Goal: Contribute content: Contribute content

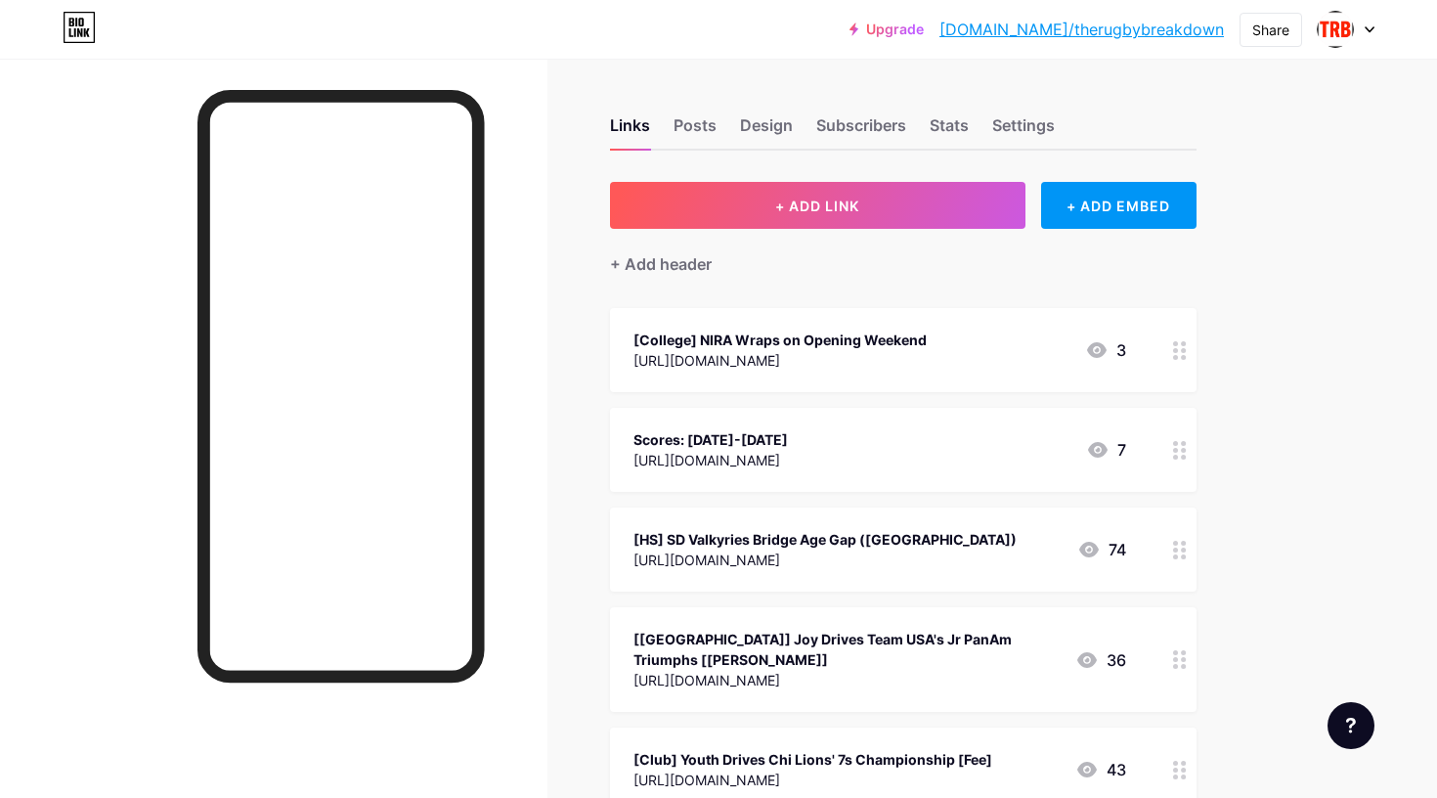
click at [725, 443] on div "Scores: [DATE]-[DATE]" at bounding box center [710, 439] width 154 height 21
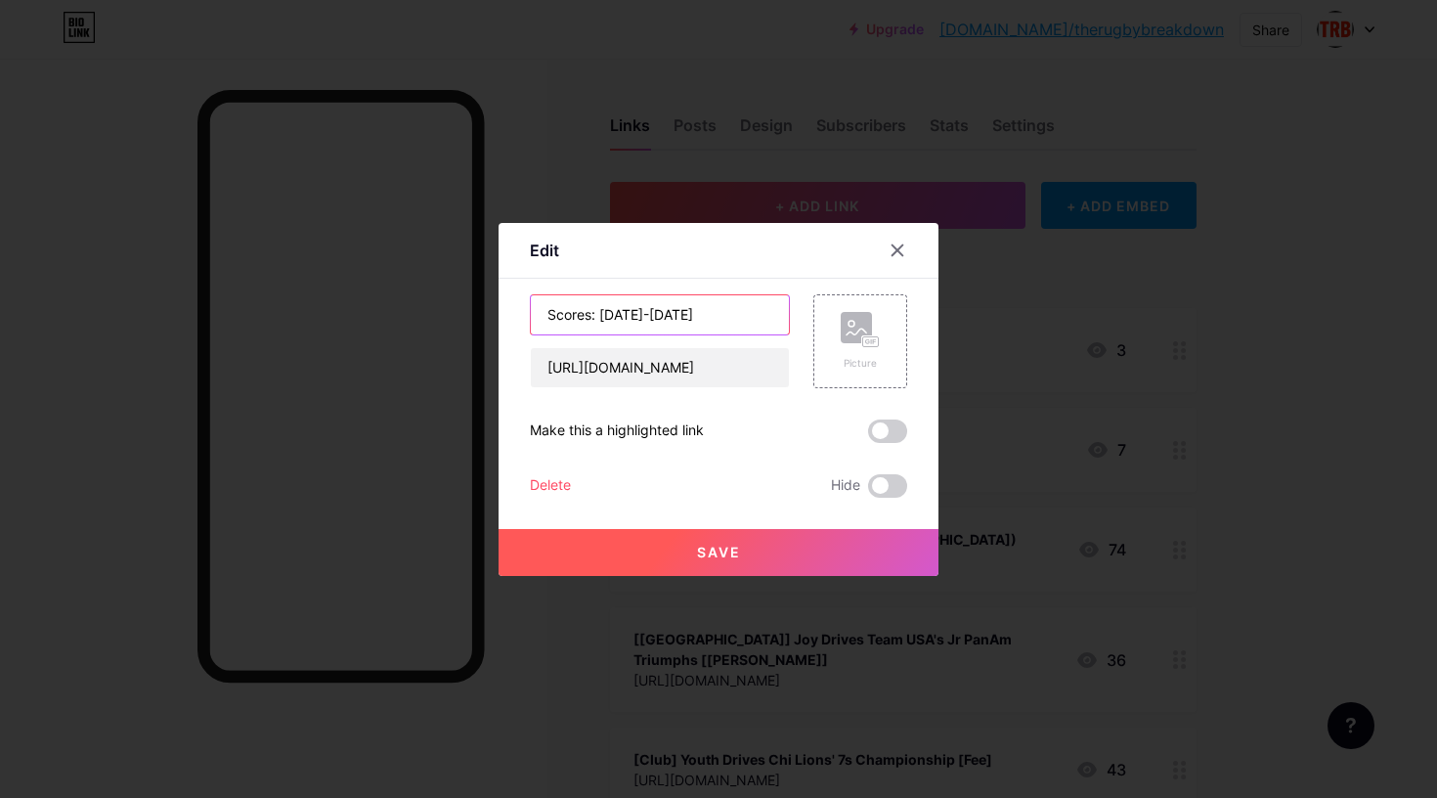
drag, startPoint x: 600, startPoint y: 316, endPoint x: 830, endPoint y: 288, distance: 231.3
click at [830, 288] on div "Content YouTube Play YouTube video without leaving your page. ADD Vimeo Play Vi…" at bounding box center [718, 388] width 377 height 219
drag, startPoint x: 599, startPoint y: 315, endPoint x: 670, endPoint y: 315, distance: 70.4
click at [670, 315] on input "Scores: [DATE]-[DATE]" at bounding box center [660, 314] width 258 height 39
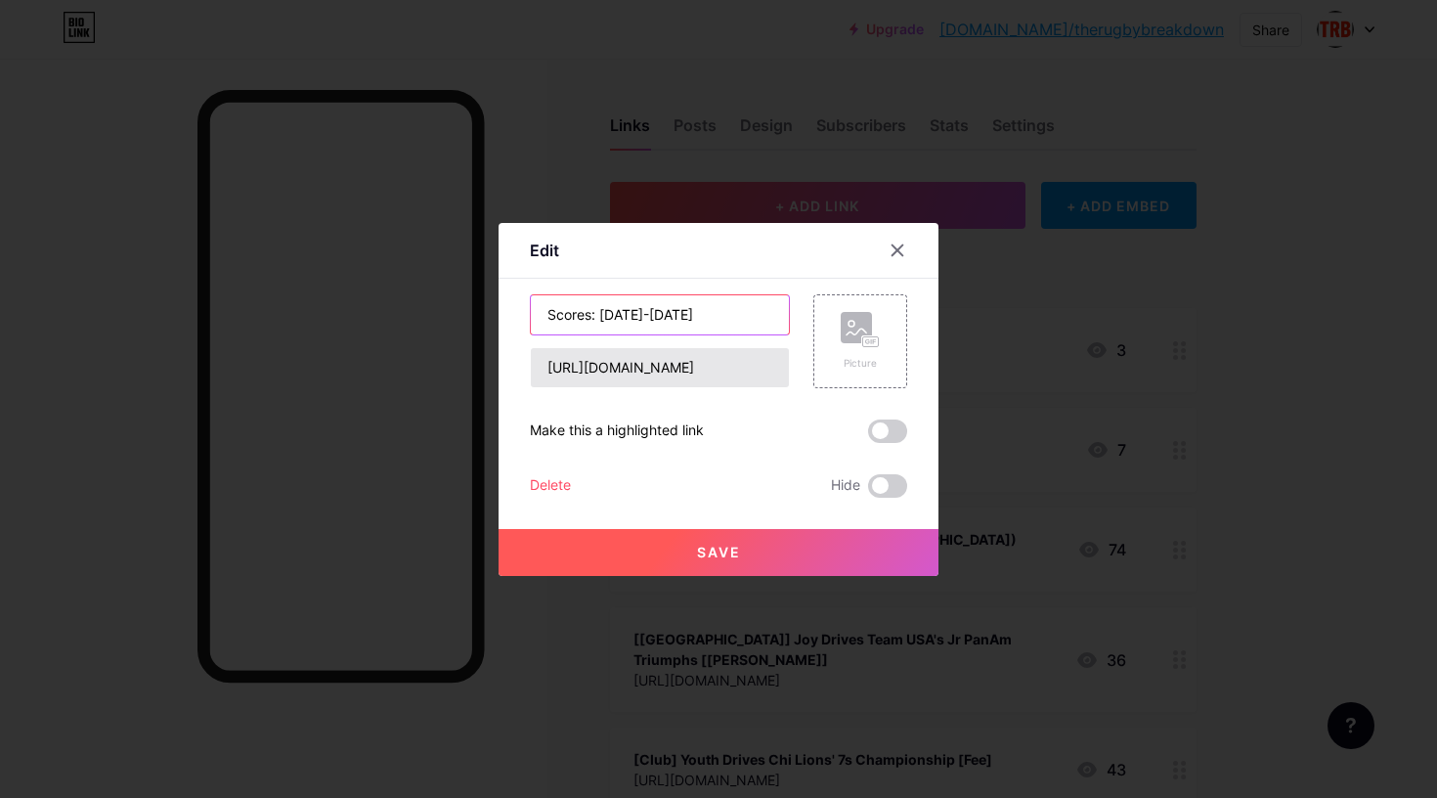
type input "Scores: [DATE]-[DATE]"
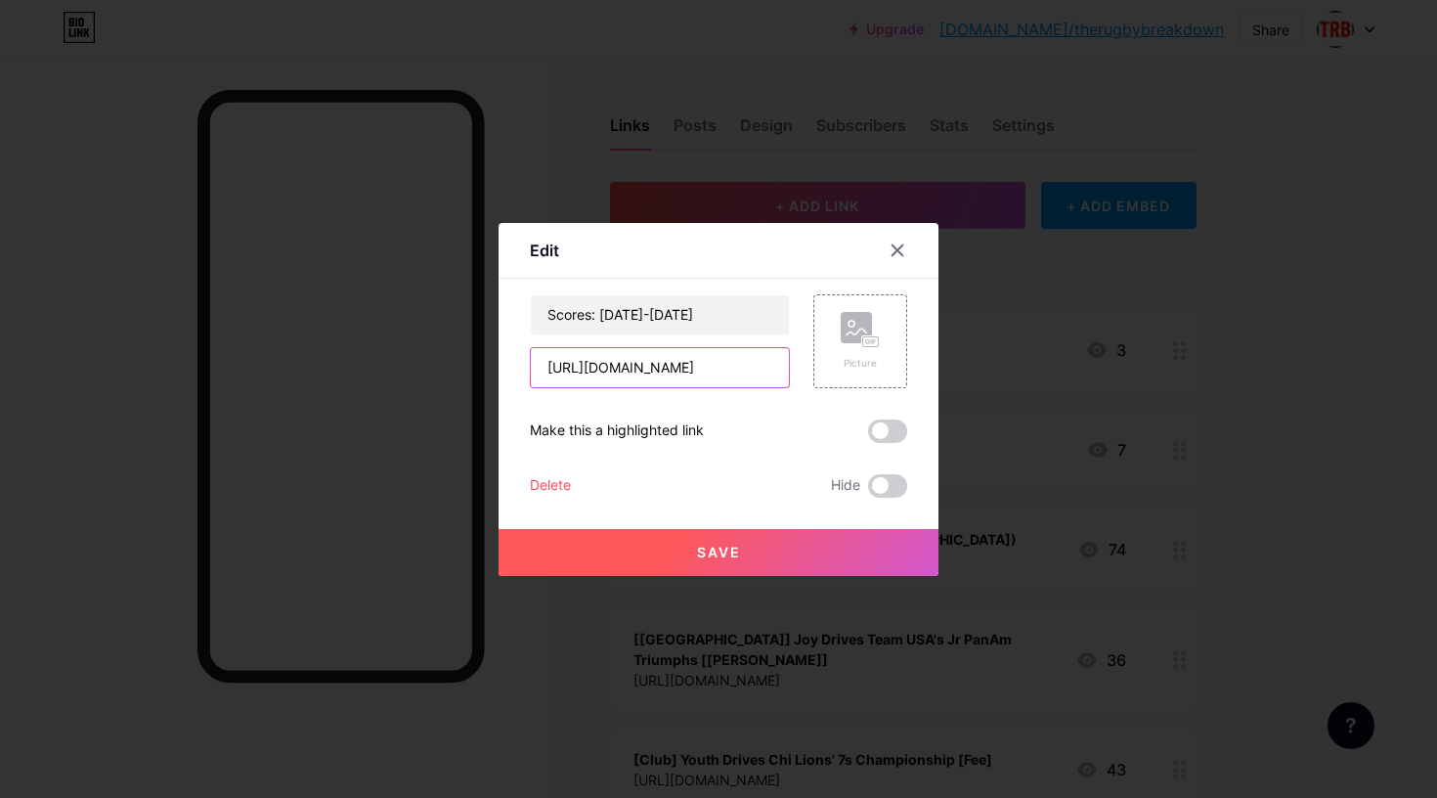
click at [712, 367] on input "[URL][DOMAIN_NAME]" at bounding box center [660, 367] width 258 height 39
paste input "[DATE]"
type input "[URL][DOMAIN_NAME]"
click at [723, 562] on button "Save" at bounding box center [718, 552] width 440 height 47
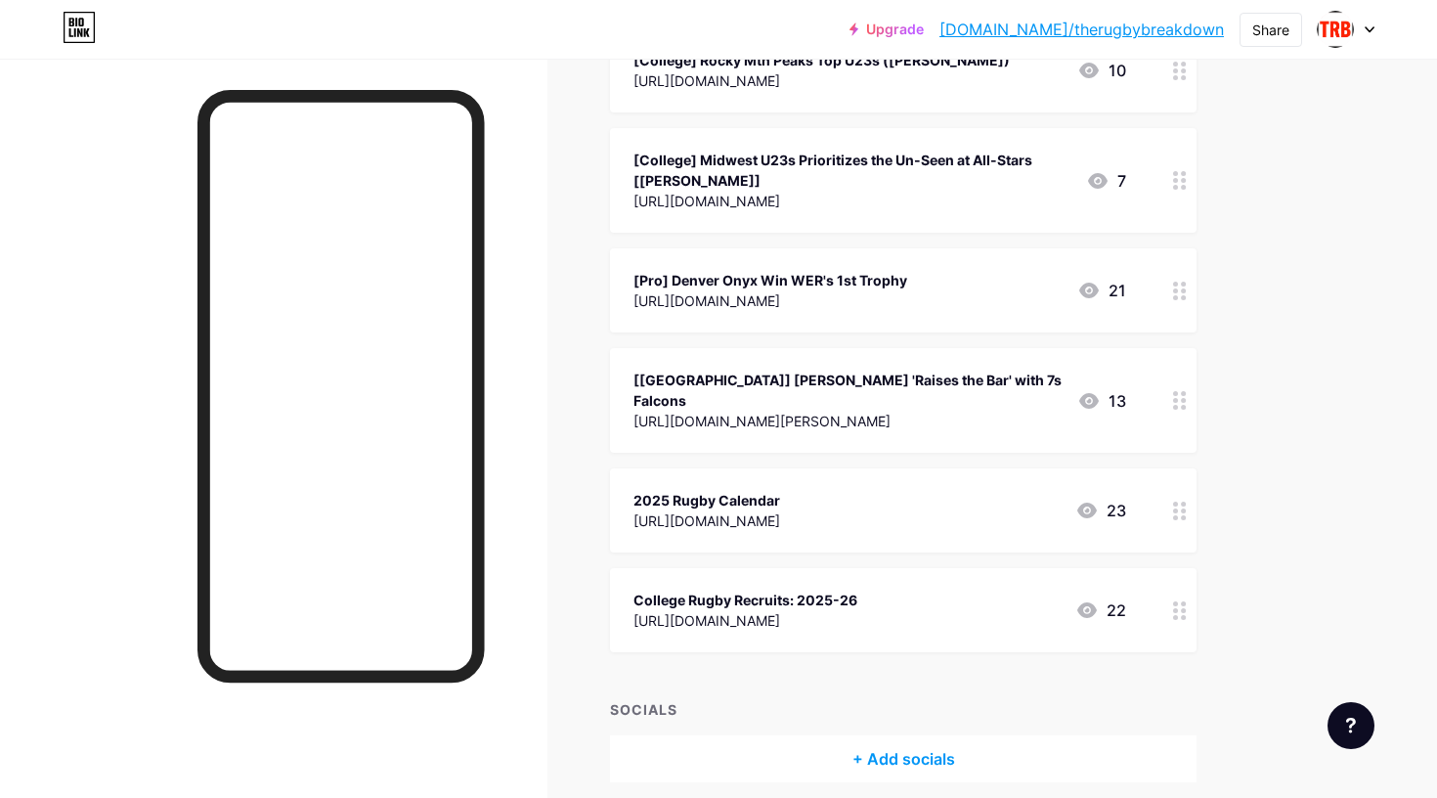
scroll to position [2135, 0]
click at [739, 411] on div "[URL][DOMAIN_NAME][PERSON_NAME]" at bounding box center [847, 421] width 428 height 21
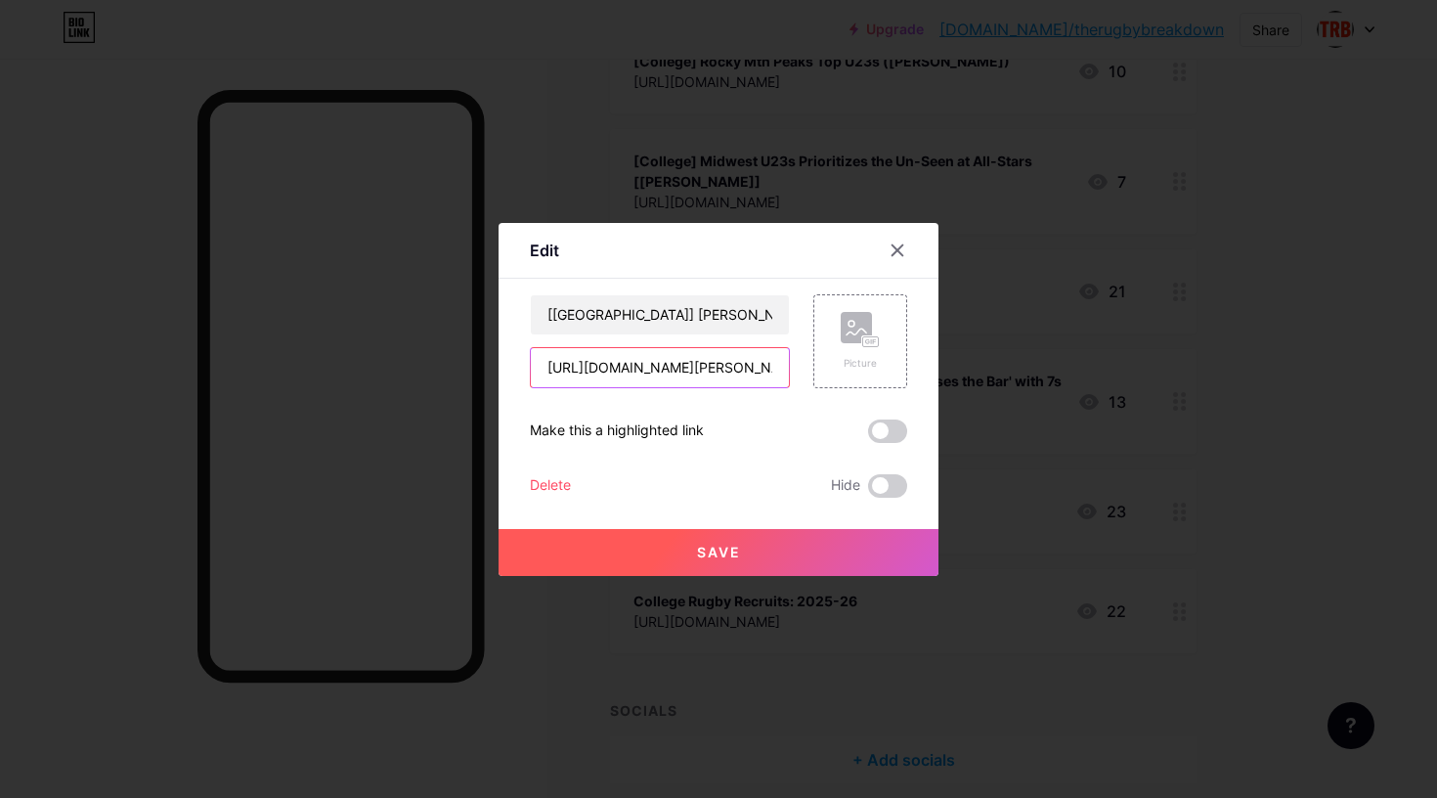
click at [674, 360] on input "[URL][DOMAIN_NAME][PERSON_NAME]" at bounding box center [660, 367] width 258 height 39
paste input "beantown-on-hiatu"
type input "[URL][DOMAIN_NAME]"
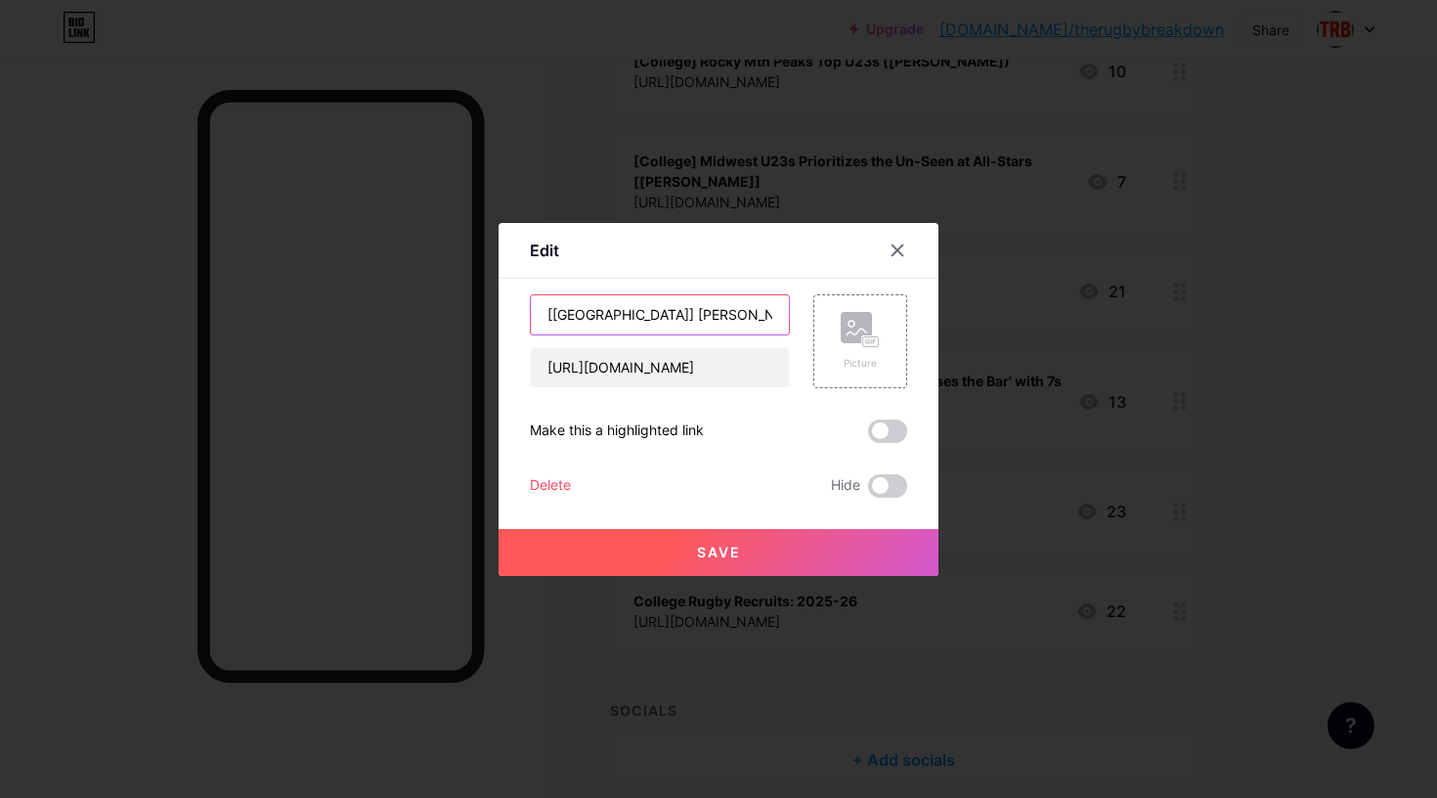
click at [729, 321] on input "[[GEOGRAPHIC_DATA]] [PERSON_NAME] 'Raises the Bar' with 7s Falcons" at bounding box center [660, 314] width 258 height 39
type input "[Sr Club] Beantown on Hiatus (OBD)"
click at [716, 544] on span "Save" at bounding box center [719, 551] width 44 height 17
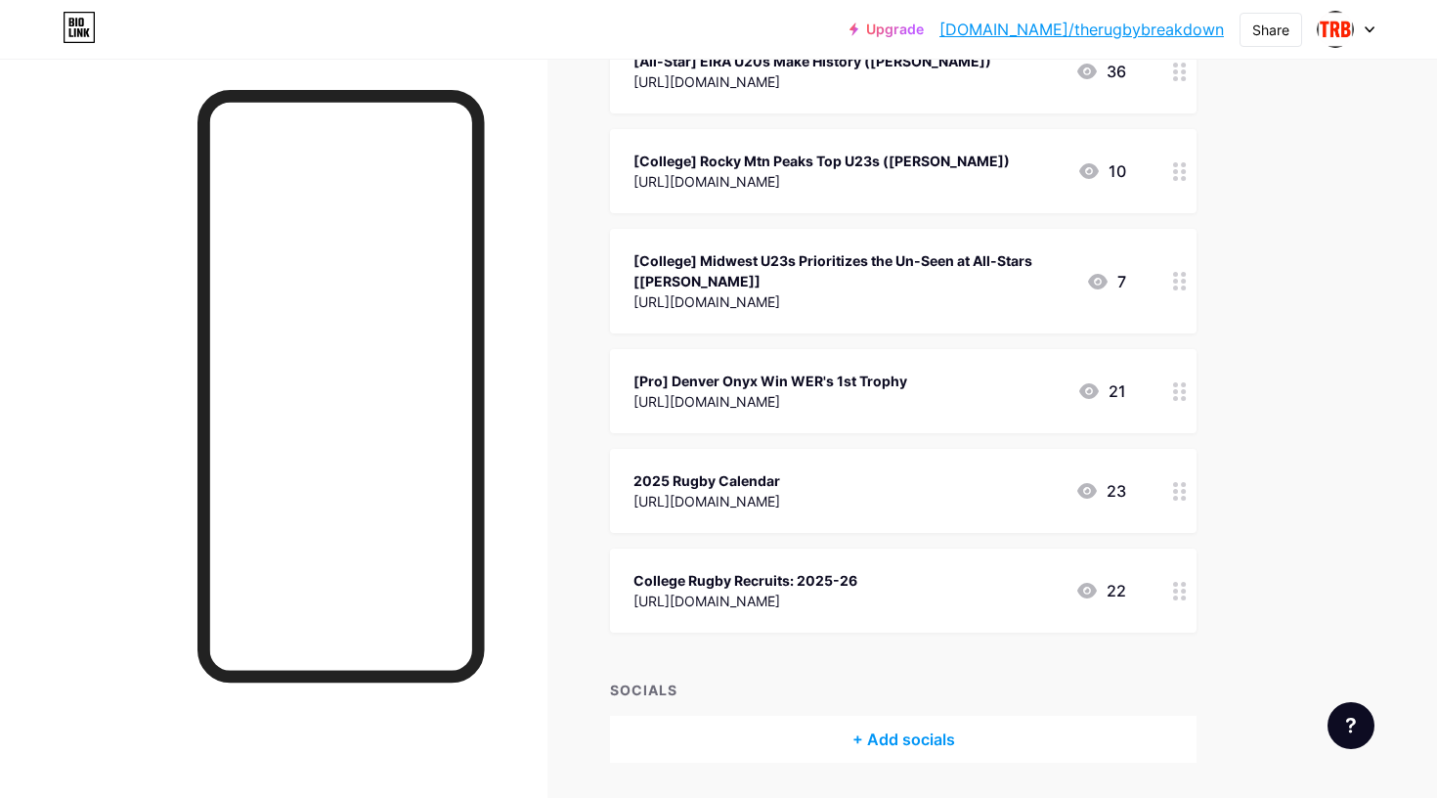
click at [812, 370] on div "[Pro] Denver Onyx Win WER's 1st Trophy" at bounding box center [770, 380] width 274 height 21
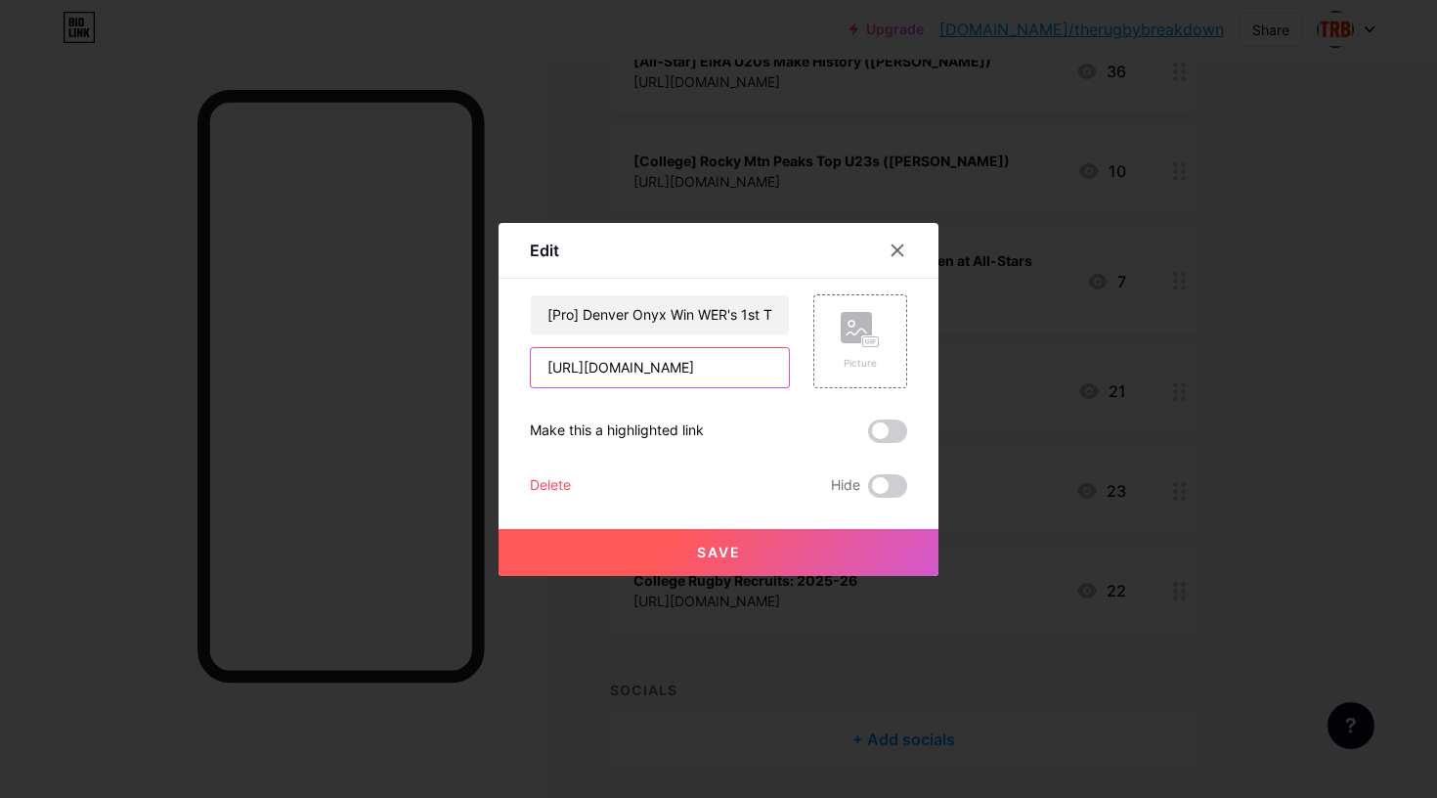
click at [691, 363] on input "[URL][DOMAIN_NAME]" at bounding box center [660, 367] width 258 height 39
paste input "ncr-all-americans-relish-rwc-tour"
type input "[URL][DOMAIN_NAME]"
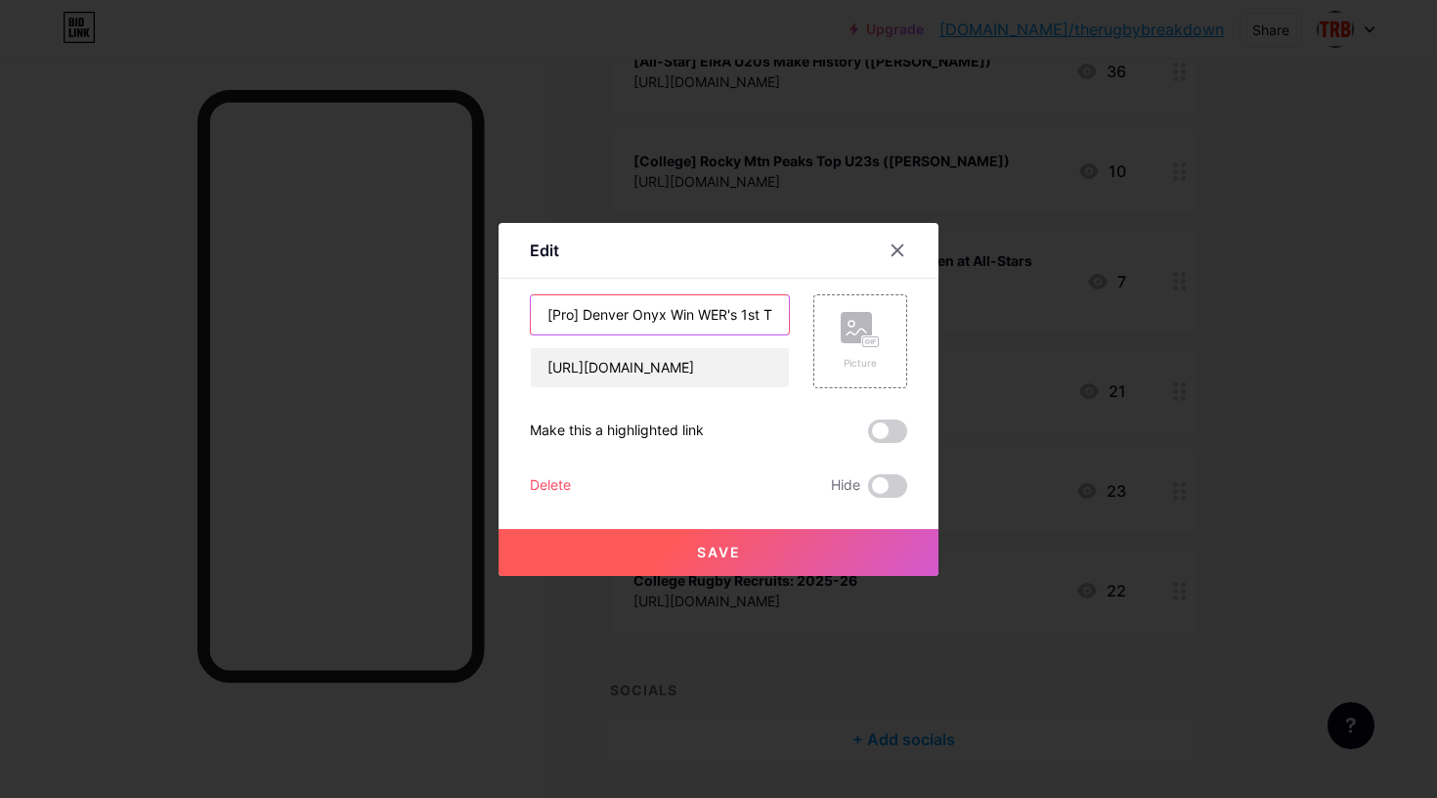
click at [620, 314] on input "[Pro] Denver Onyx Win WER's 1st Trophy" at bounding box center [660, 314] width 258 height 39
type input "[College] NCR All-Americans Relish RWC Tour ([PERSON_NAME])"
click at [665, 552] on button "Save" at bounding box center [718, 552] width 440 height 47
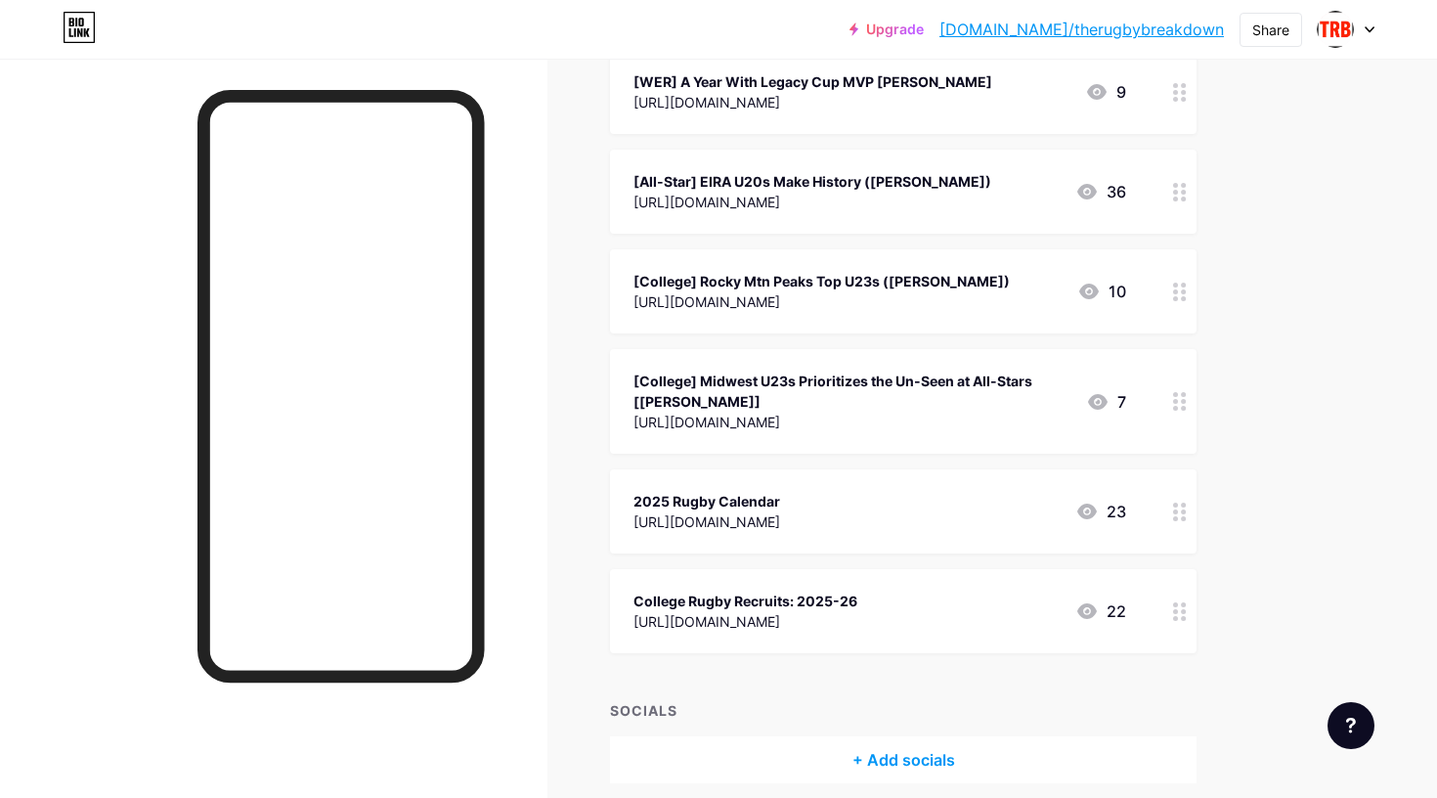
click at [743, 370] on div "[College] Midwest U23s Prioritizes the Un-Seen at All-Stars [[PERSON_NAME]]" at bounding box center [851, 390] width 437 height 41
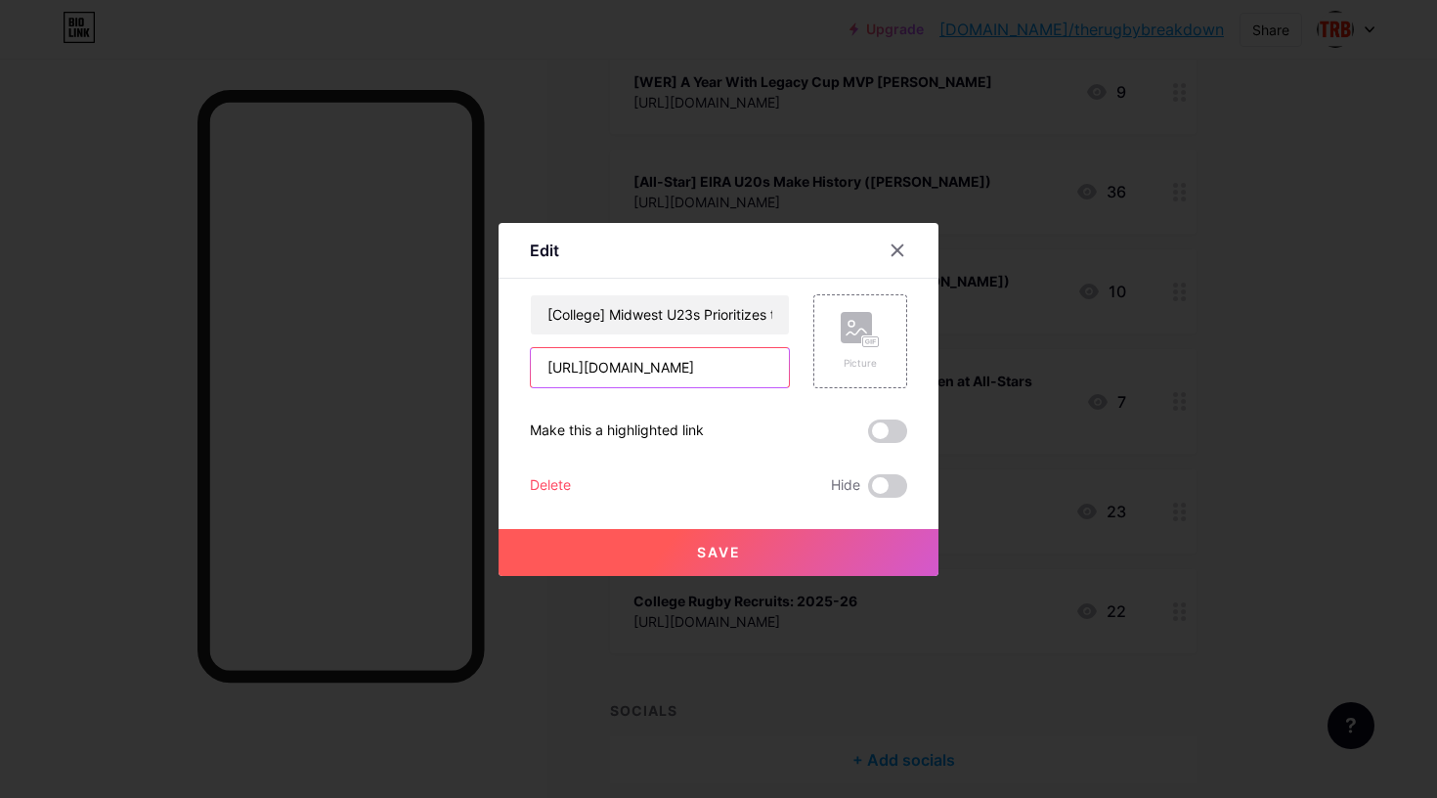
click at [699, 368] on input "[URL][DOMAIN_NAME]" at bounding box center [660, 367] width 258 height 39
click at [897, 246] on icon at bounding box center [897, 250] width 16 height 16
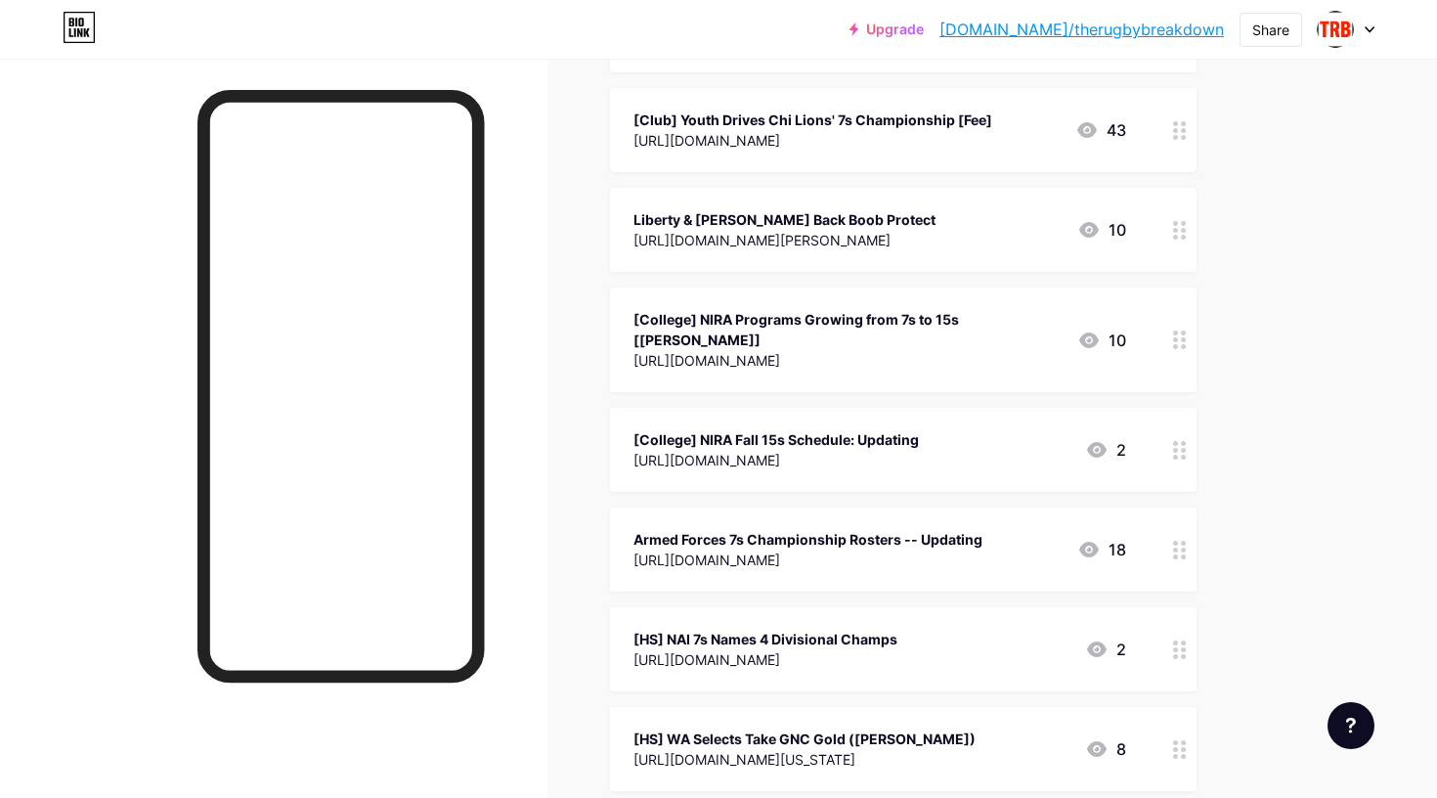
scroll to position [853, 0]
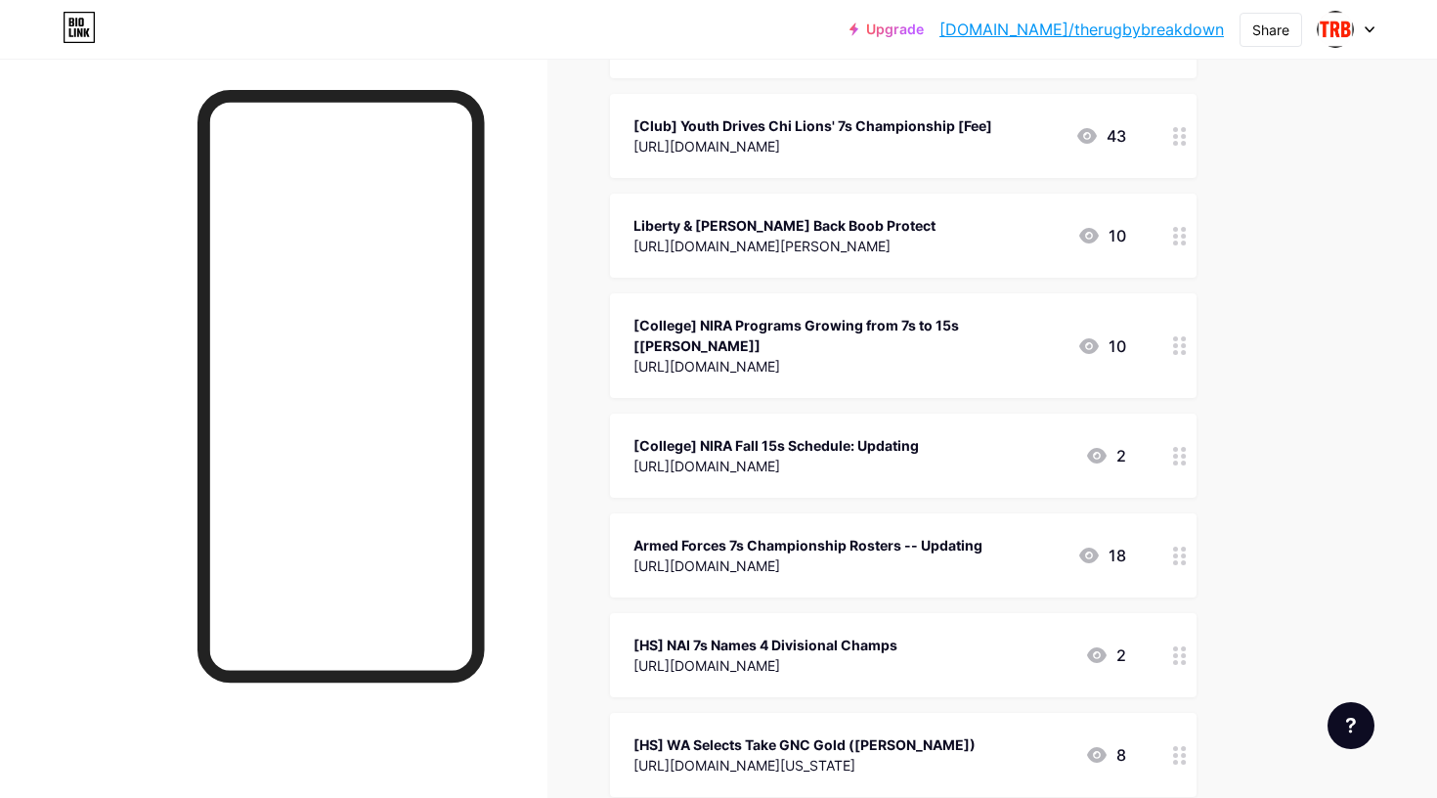
click at [814, 435] on div "[College] NIRA Fall 15s Schedule: Updating" at bounding box center [775, 445] width 285 height 21
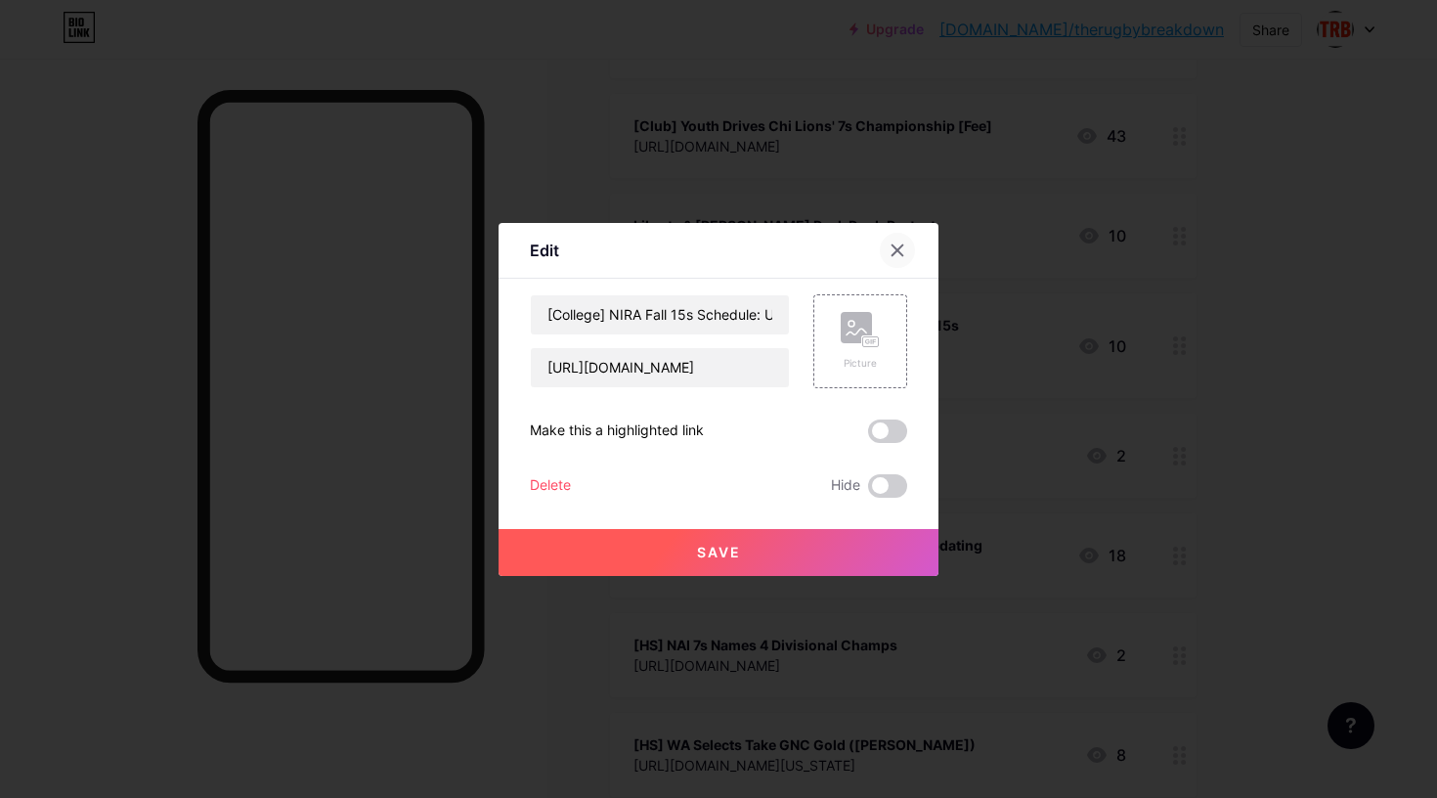
click at [895, 252] on icon at bounding box center [897, 249] width 11 height 11
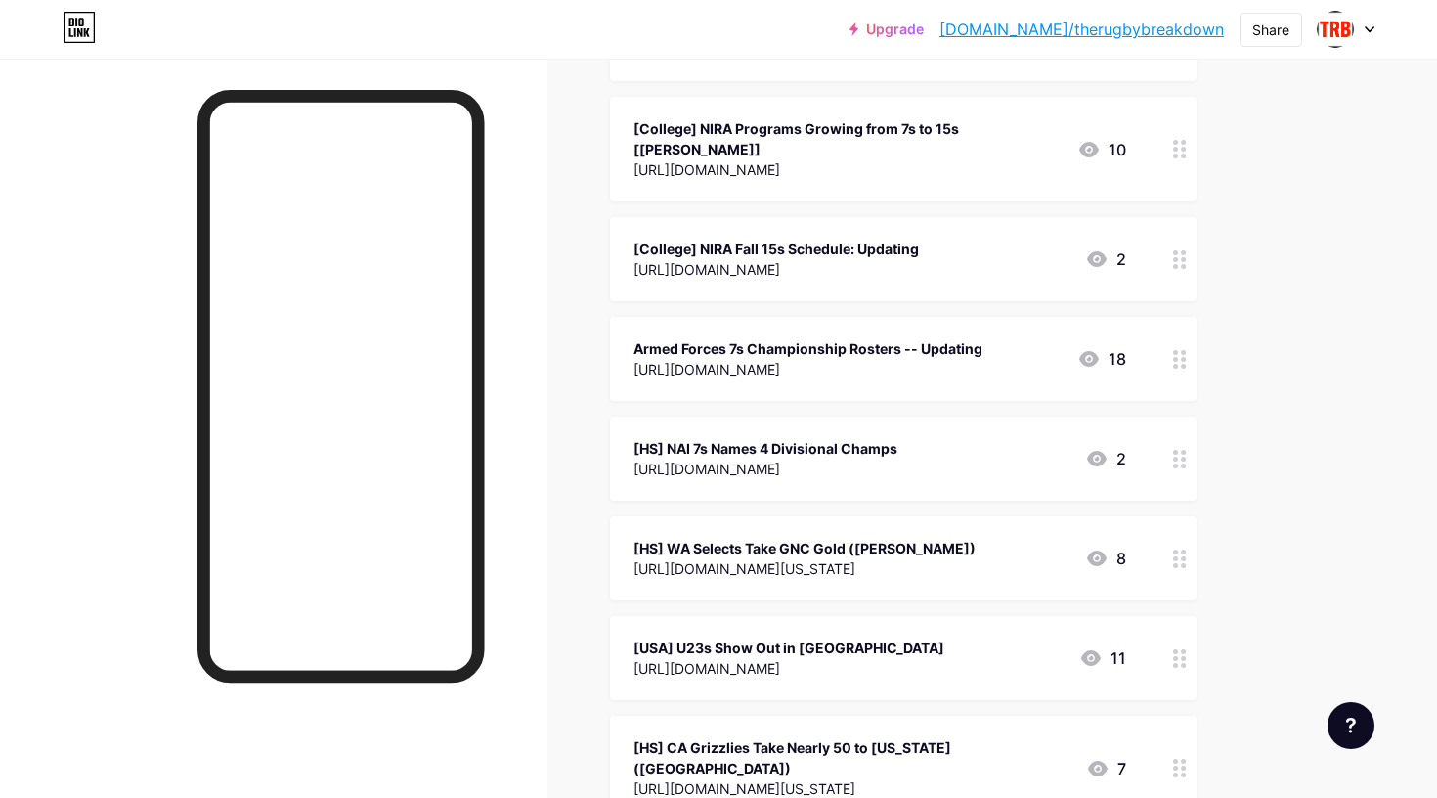
scroll to position [1087, 0]
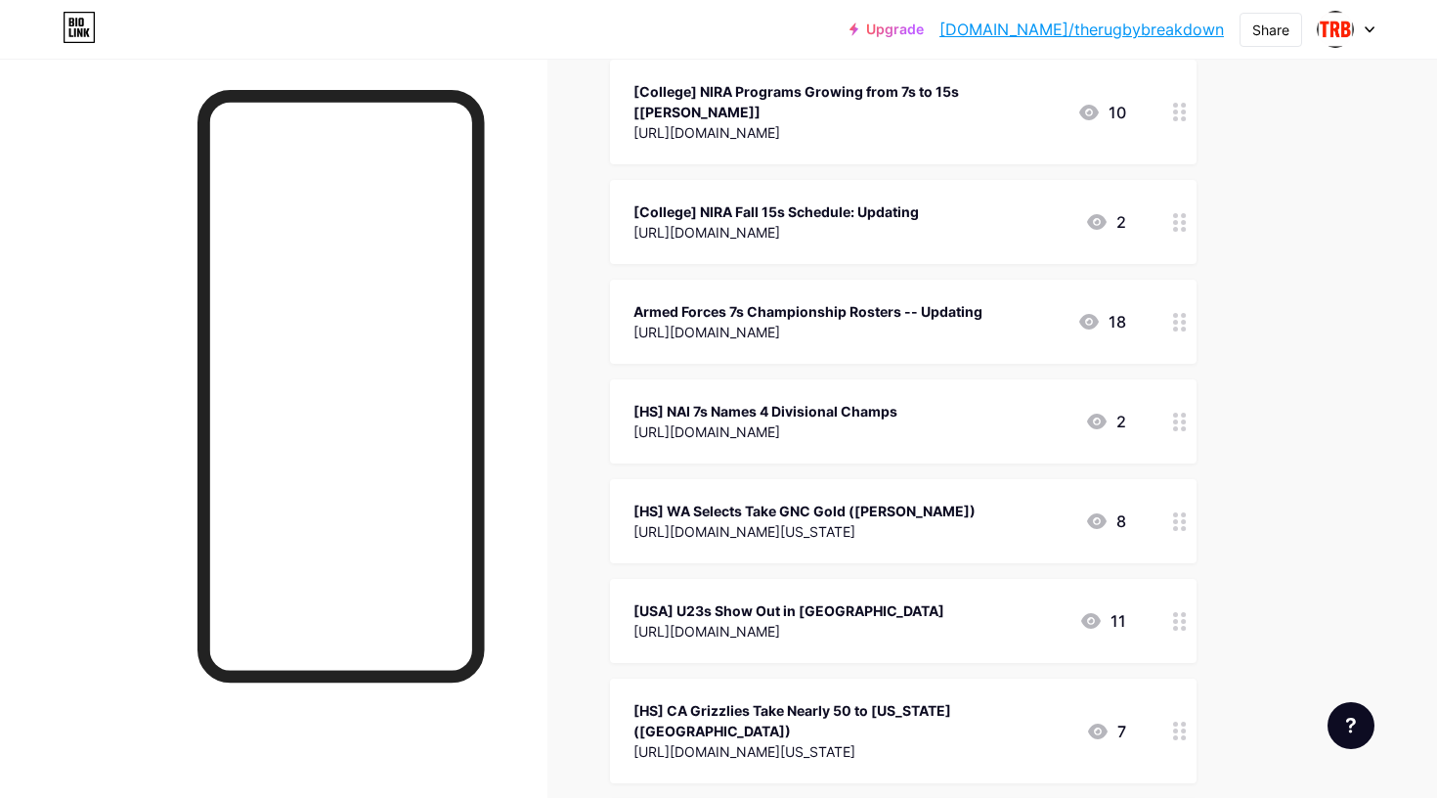
click at [789, 322] on div "[URL][DOMAIN_NAME]" at bounding box center [807, 332] width 349 height 21
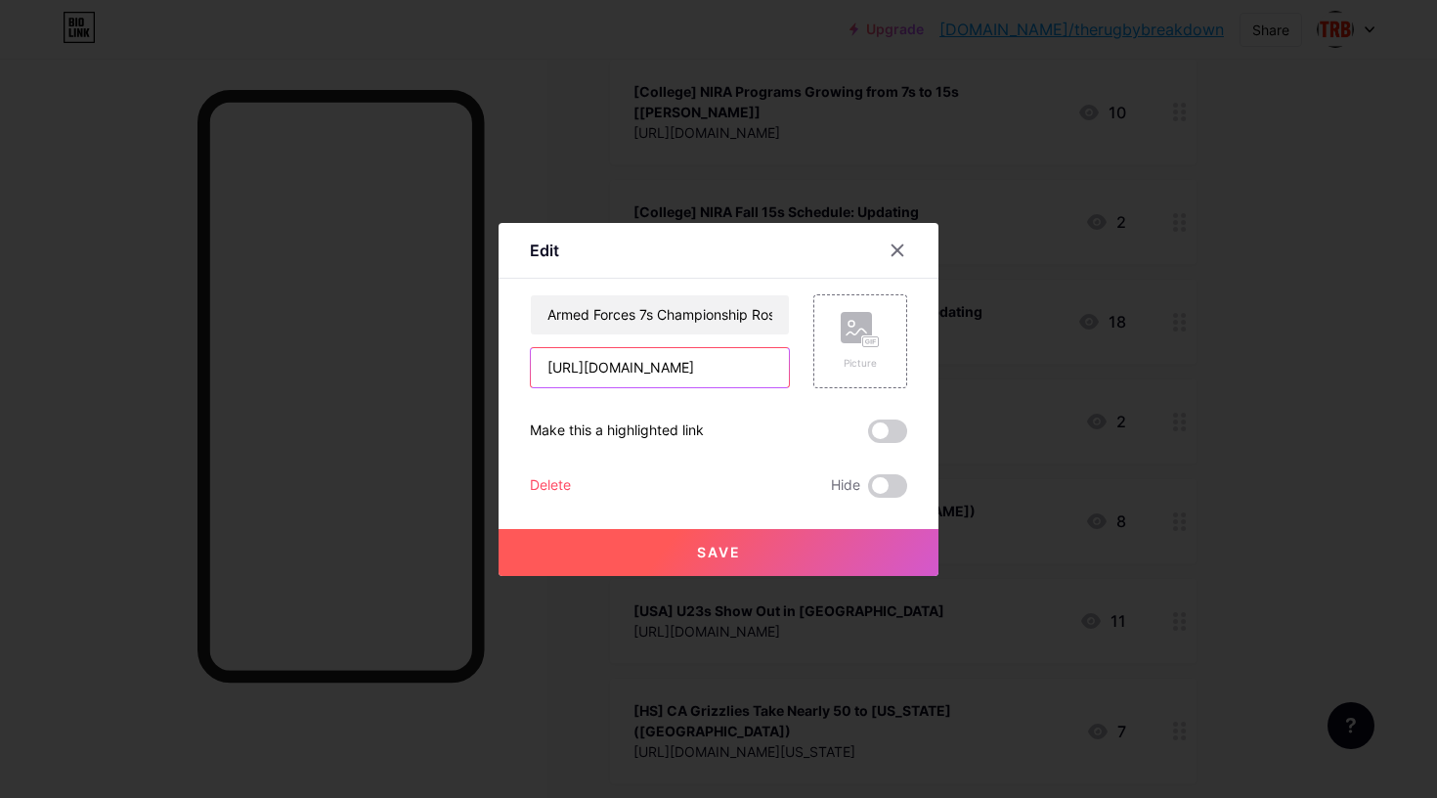
click at [655, 367] on input "[URL][DOMAIN_NAME]" at bounding box center [660, 367] width 258 height 39
paste input "cambridge-hosts-clash-of-champion"
type input "[URL][DOMAIN_NAME]"
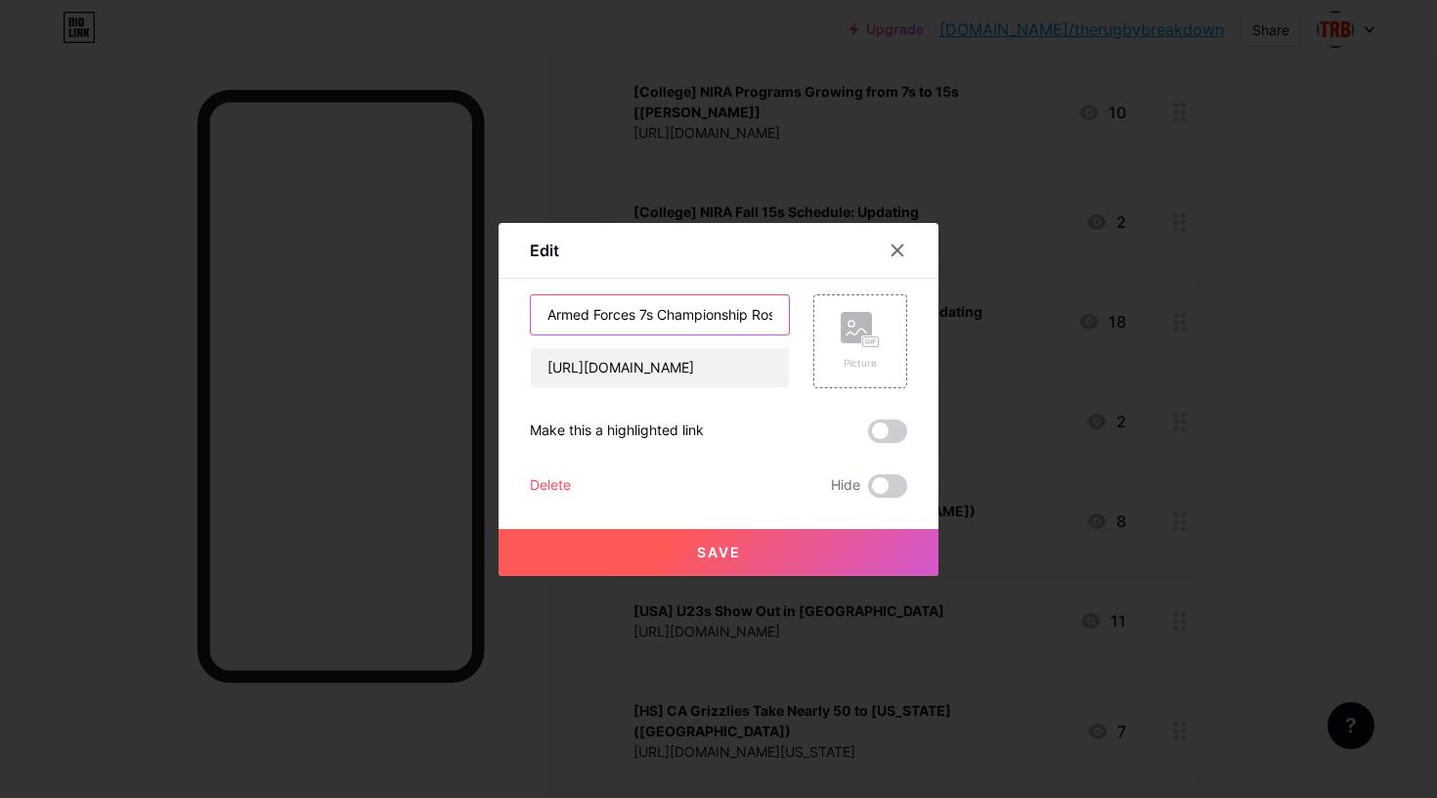
click at [625, 315] on input "Armed Forces 7s Championship Rosters -- Updating" at bounding box center [660, 314] width 258 height 39
type input "[College] Harvard vs. Lindenwood ([PERSON_NAME], [PERSON_NAME], [PERSON_NAME])"
click at [705, 563] on button "Save" at bounding box center [718, 552] width 440 height 47
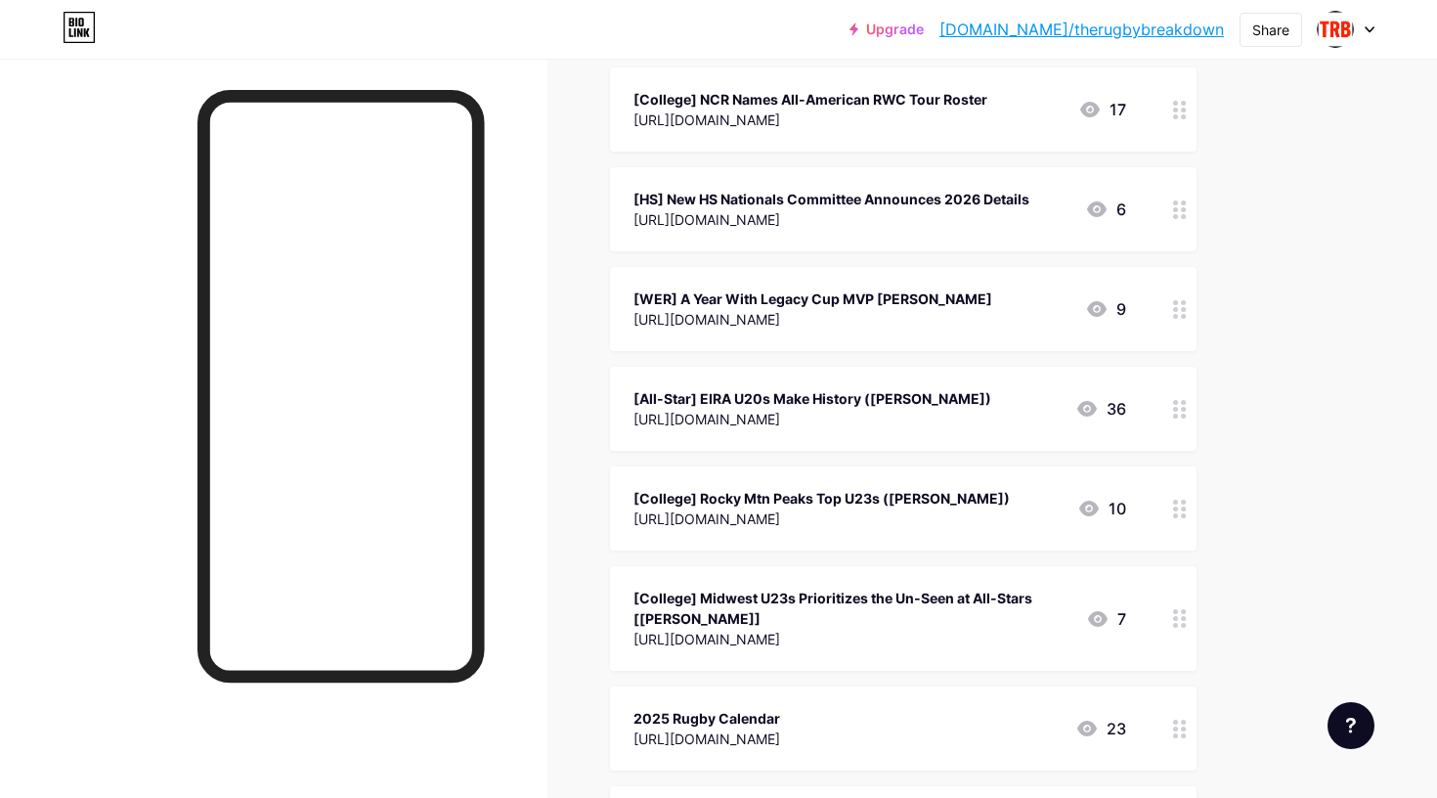
scroll to position [1931, 0]
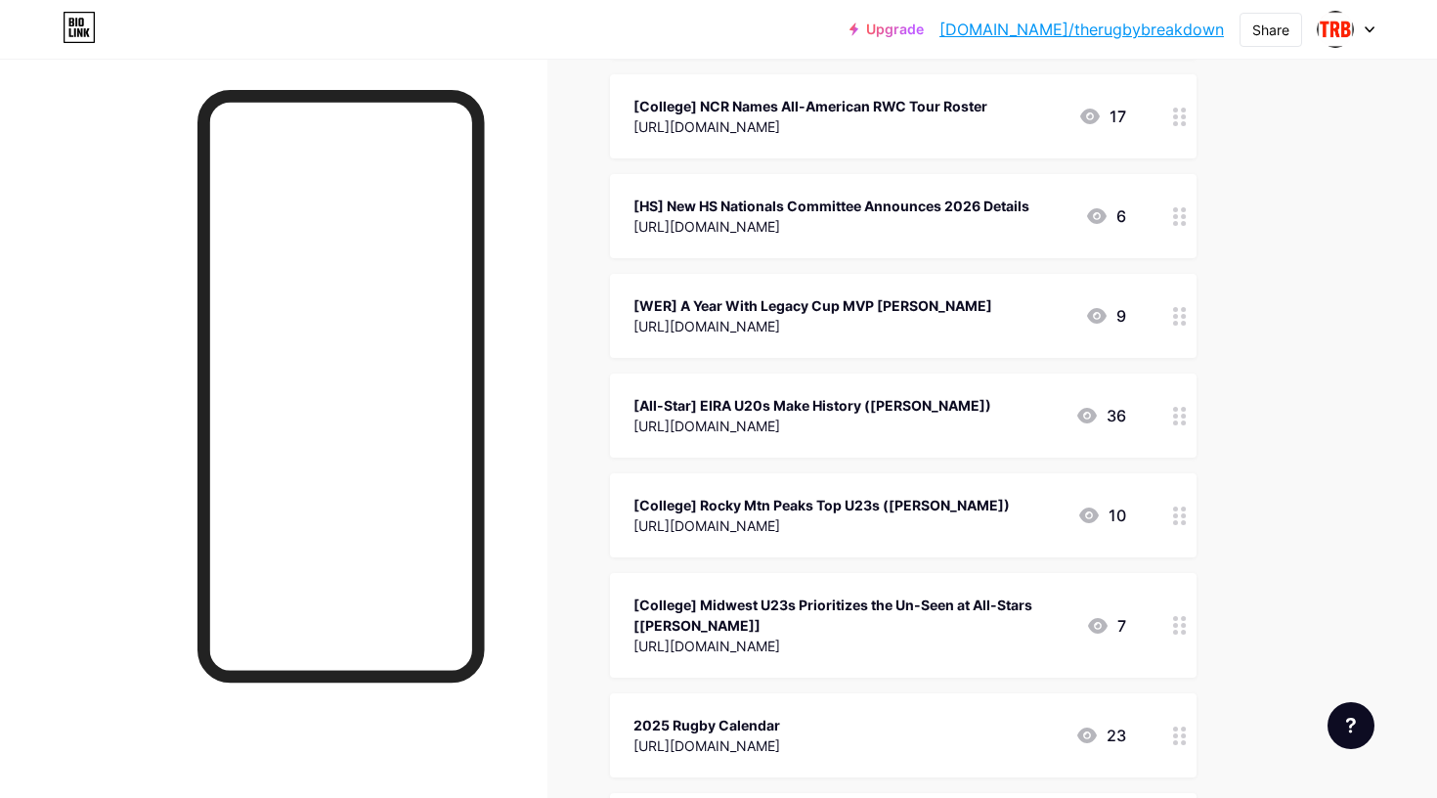
click at [686, 594] on div "[College] Midwest U23s Prioritizes the Un-Seen at All-Stars [[PERSON_NAME]]" at bounding box center [851, 614] width 437 height 41
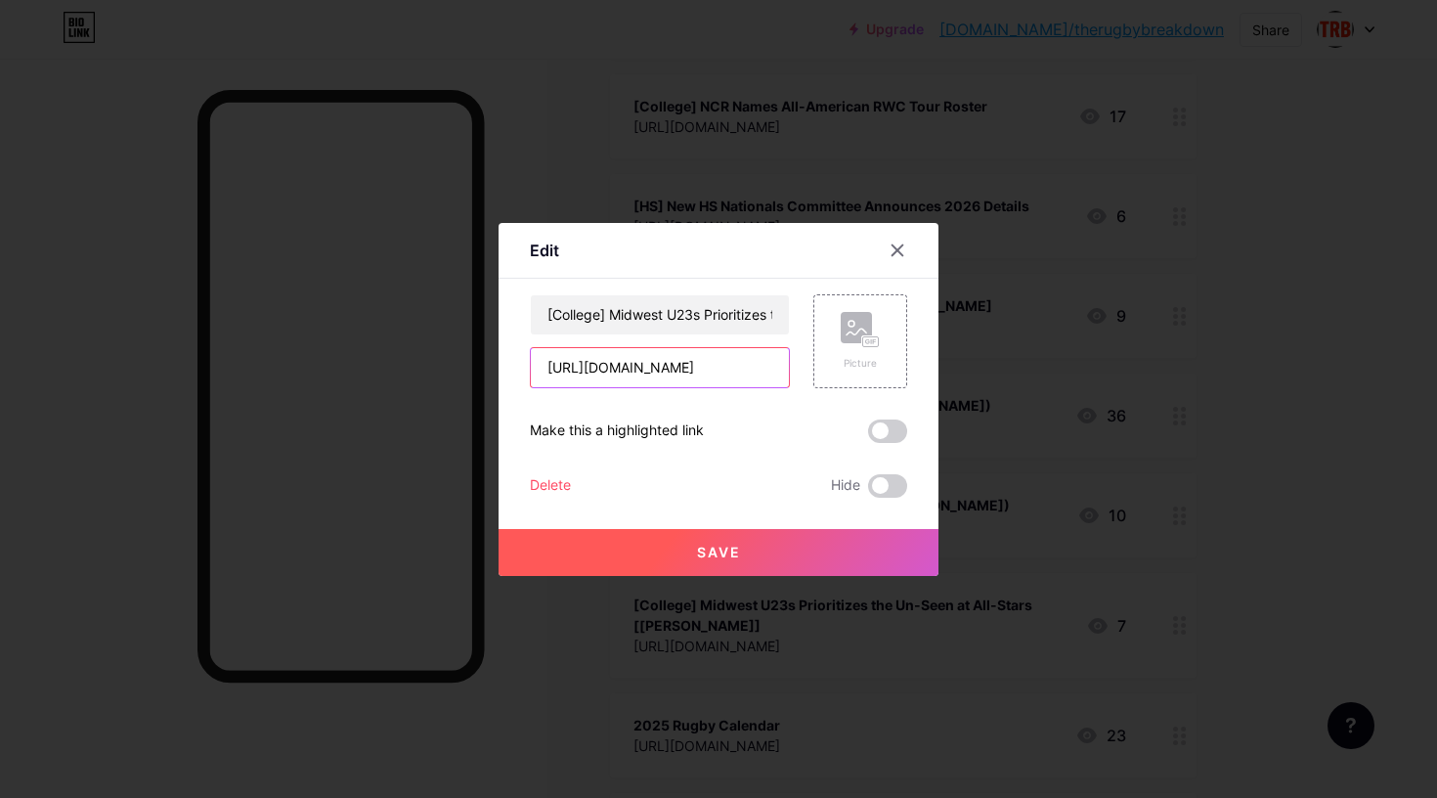
click at [677, 369] on input "[URL][DOMAIN_NAME]" at bounding box center [660, 367] width 258 height 39
paste input "fukofuka-departs-[GEOGRAPHIC_DATA]-rugby-role"
type input "[URL][DOMAIN_NAME]"
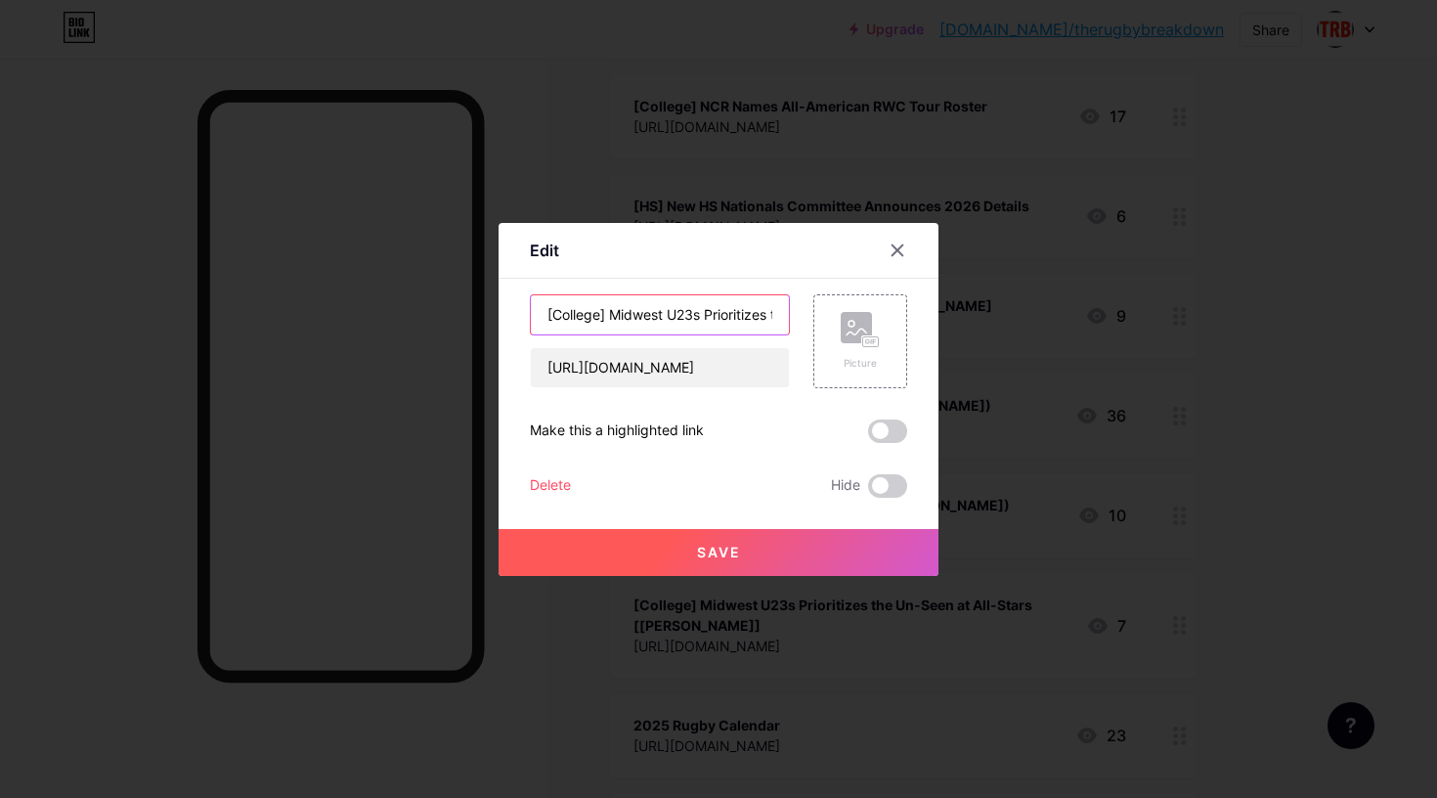
click at [635, 309] on input "[College] Midwest U23s Prioritizes the Un-Seen at All-Stars [[PERSON_NAME]]" at bounding box center [660, 314] width 258 height 39
type input "[[GEOGRAPHIC_DATA]] Fukofuka Leaves [GEOGRAPHIC_DATA] Rugby"
click at [669, 553] on button "Save" at bounding box center [718, 552] width 440 height 47
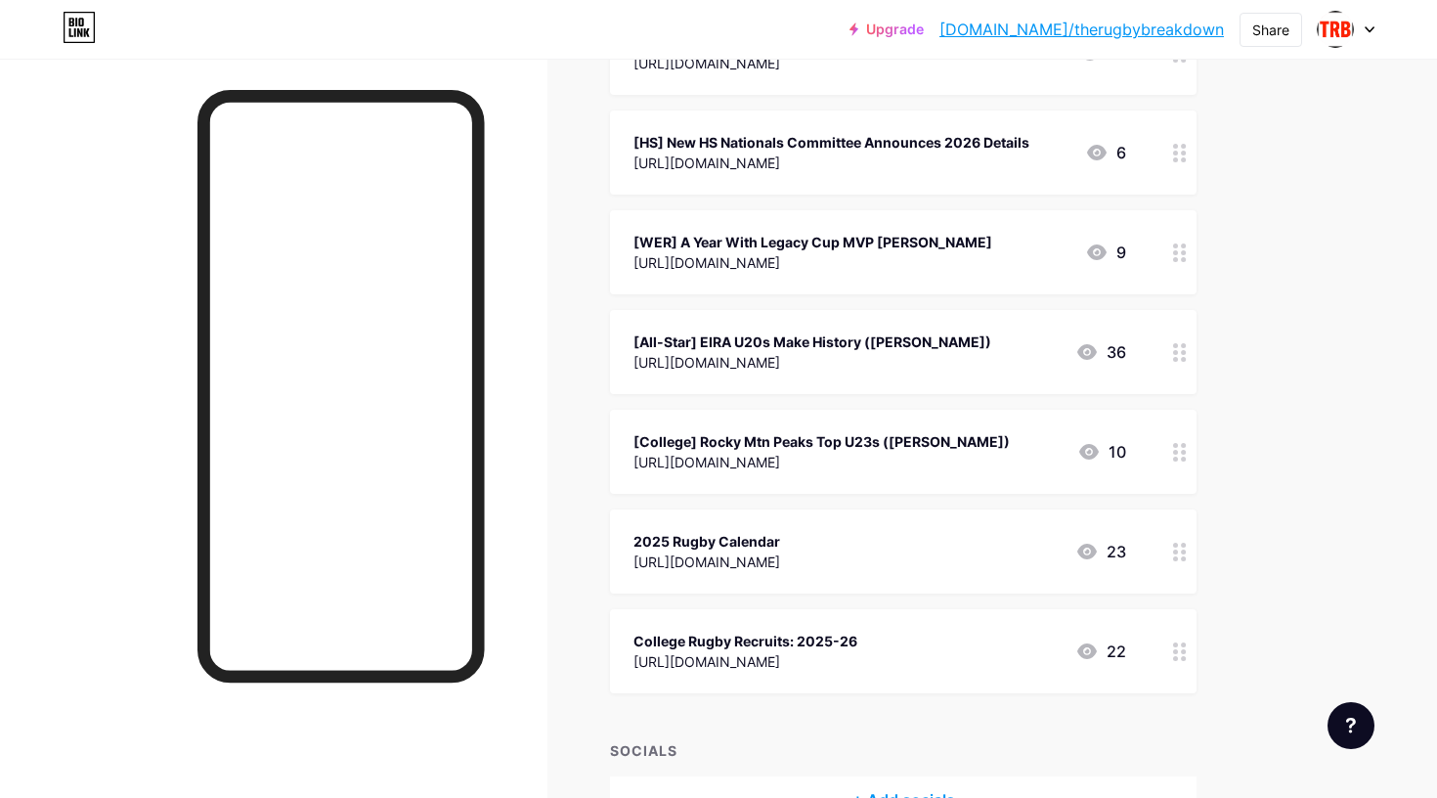
scroll to position [2114, 0]
click at [760, 432] on div "[College] Rocky Mtn Peaks Top U23s ([PERSON_NAME])" at bounding box center [821, 442] width 376 height 21
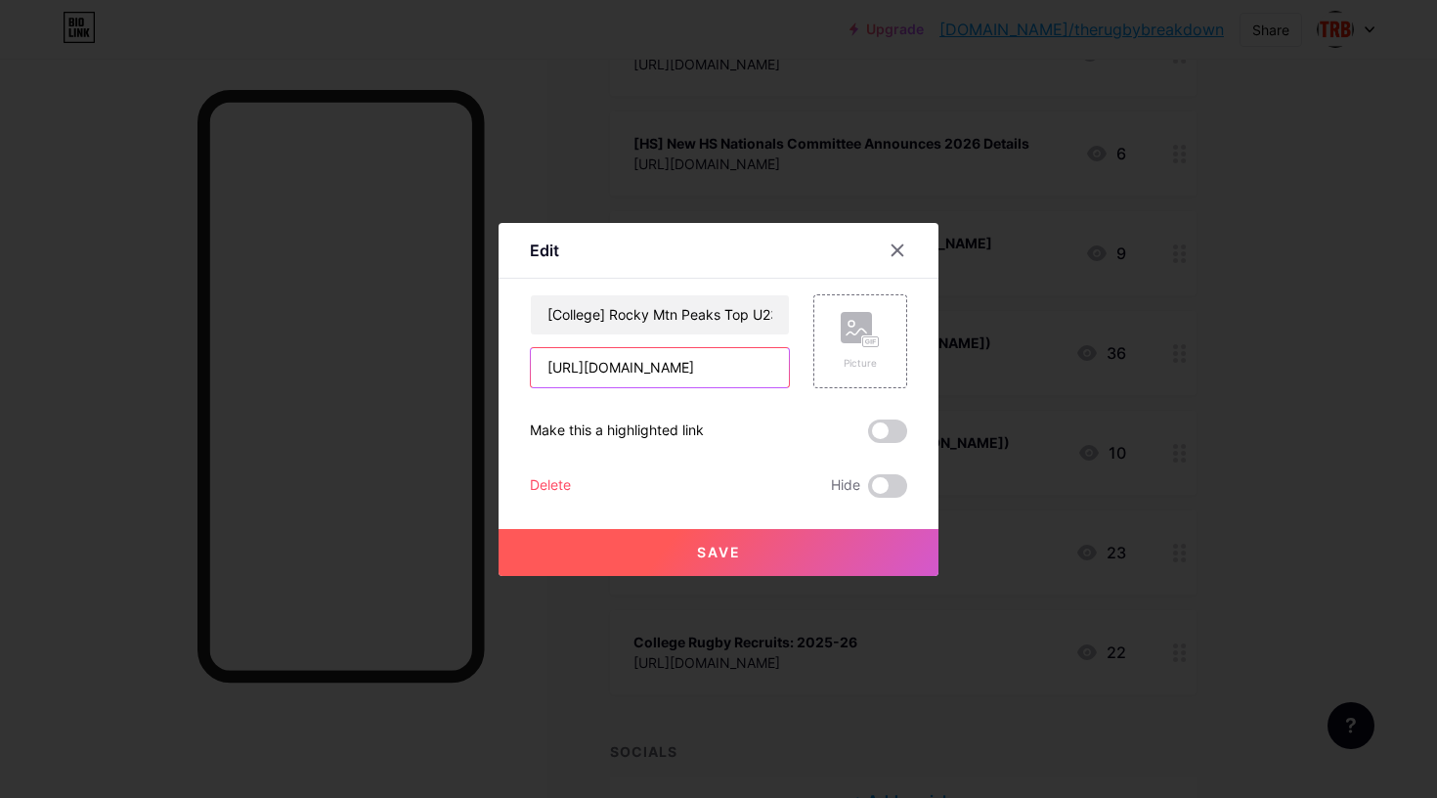
click at [665, 367] on input "[URL][DOMAIN_NAME]" at bounding box center [660, 367] width 258 height 39
paste input "eagles-end-rwc-with-samoa-shutout"
type input "[URL][DOMAIN_NAME]"
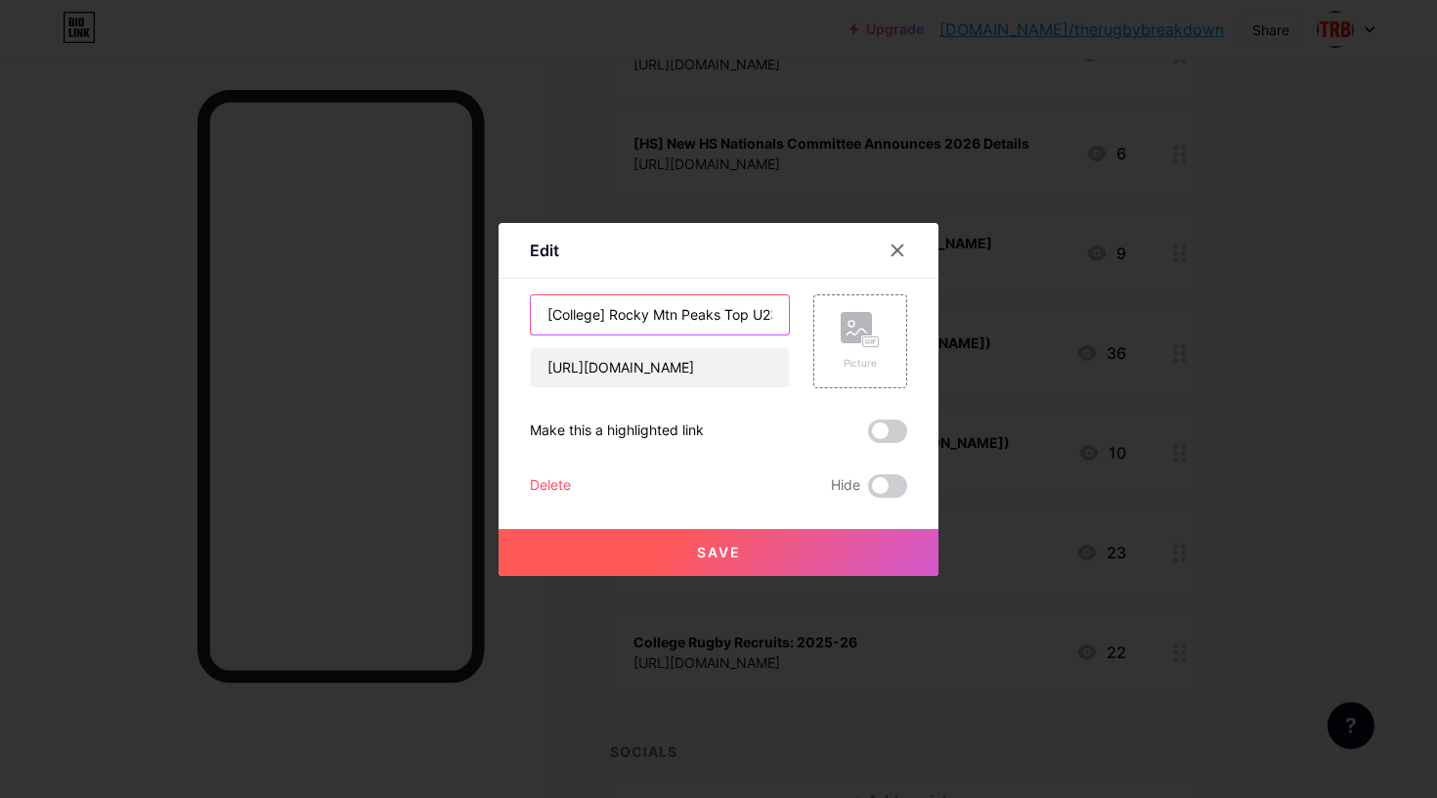
click at [639, 321] on input "[College] Rocky Mtn Peaks Top U23s ([PERSON_NAME])" at bounding box center [660, 314] width 258 height 39
type input "[[GEOGRAPHIC_DATA]] Eagles End RWC With Samoa Shutout"
click at [729, 556] on span "Save" at bounding box center [719, 551] width 44 height 17
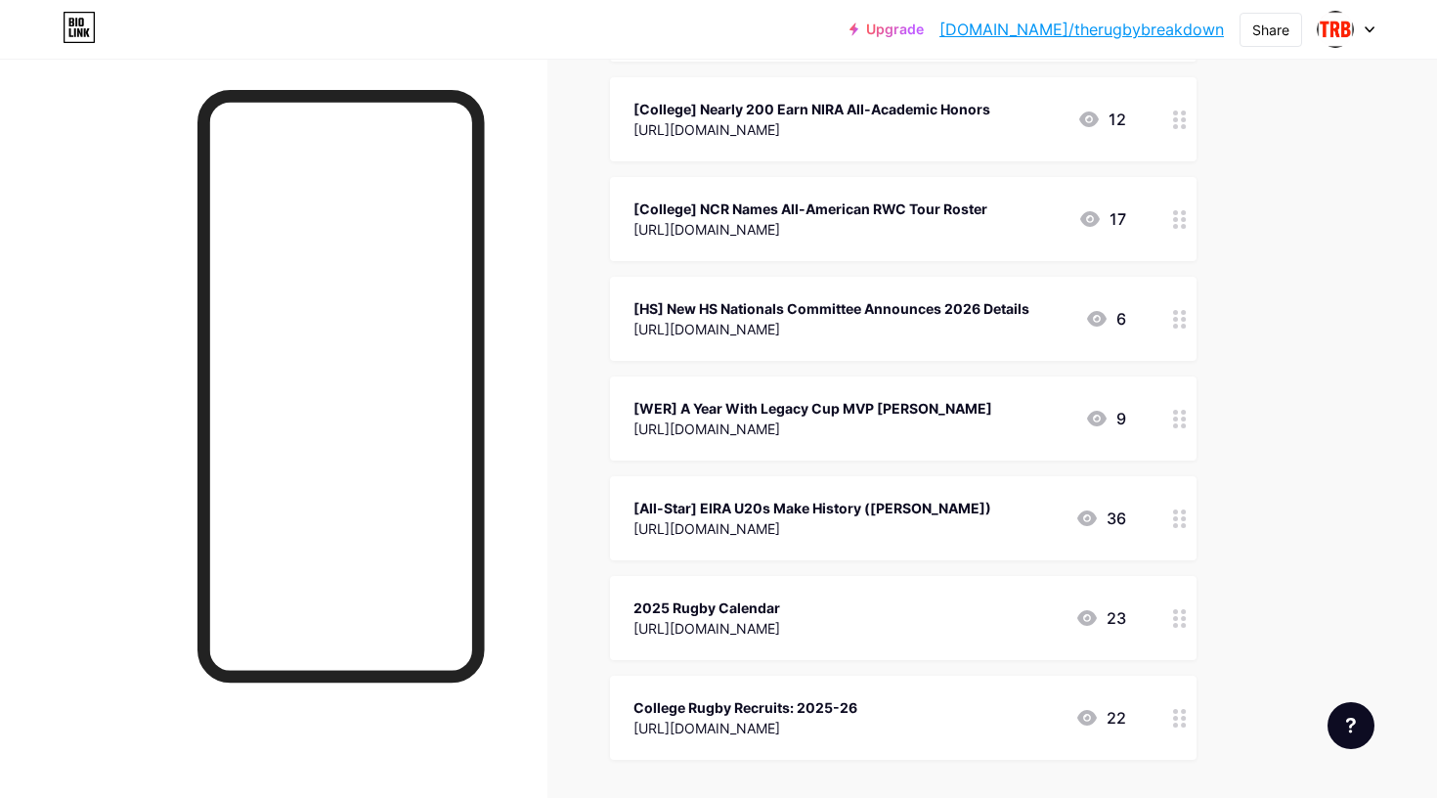
scroll to position [2075, 0]
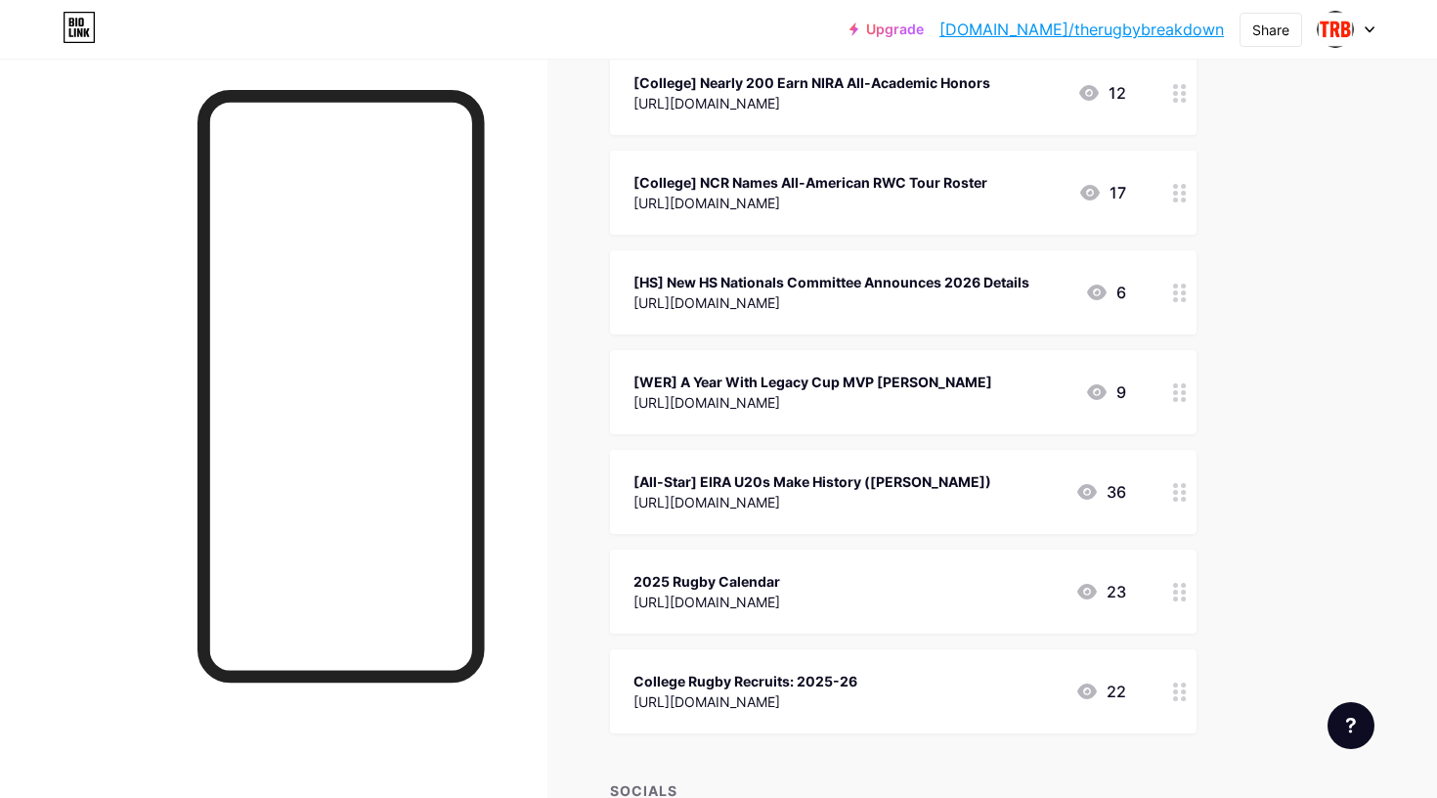
click at [863, 392] on div "[URL][DOMAIN_NAME]" at bounding box center [812, 402] width 359 height 21
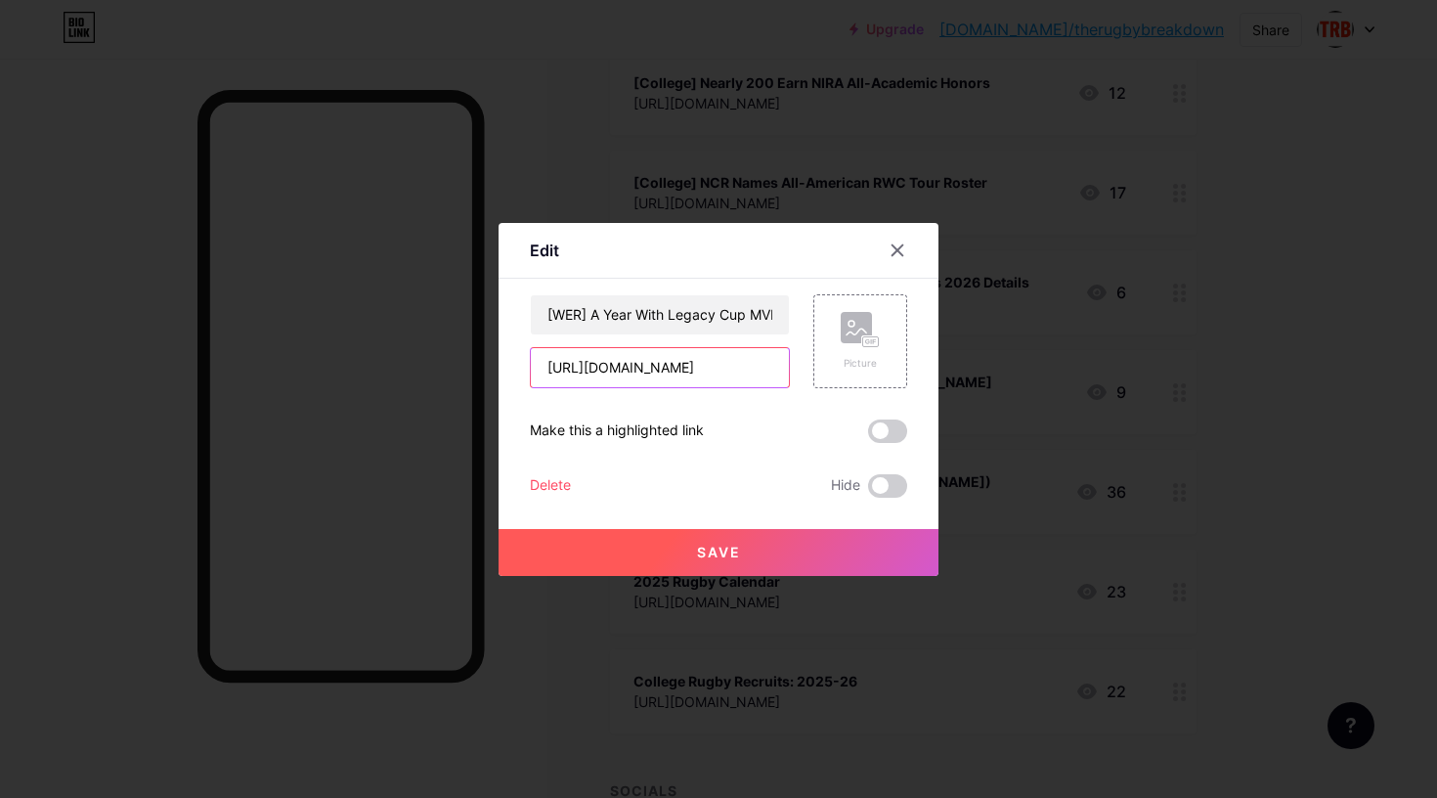
click at [721, 362] on input "[URL][DOMAIN_NAME]" at bounding box center [660, 367] width 258 height 39
paste input "grand-rapids-wins-1st-di-midwest-match"
type input "[URL][DOMAIN_NAME]"
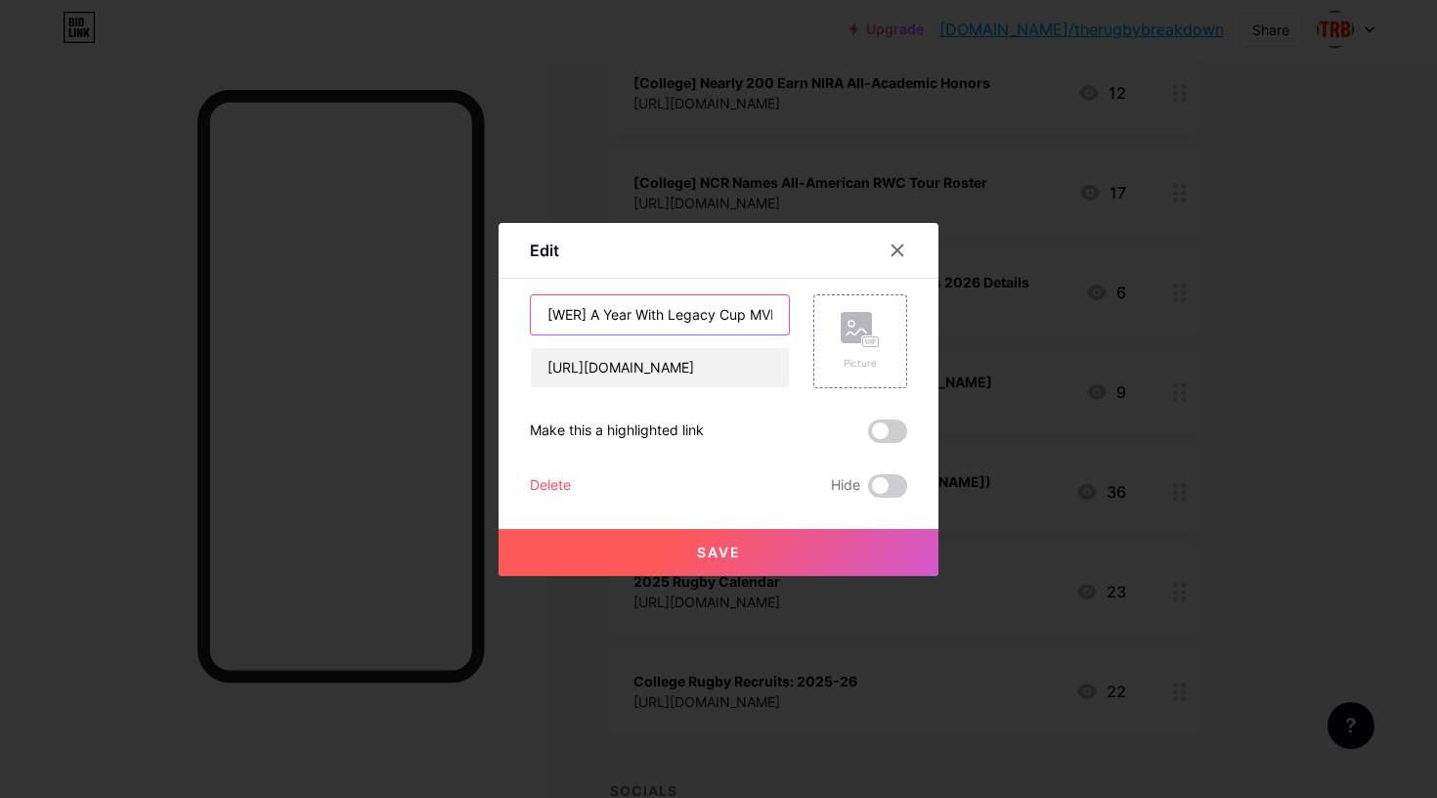
click at [639, 314] on input "[WER] A Year With Legacy Cup MVP [PERSON_NAME]" at bounding box center [660, 314] width 258 height 39
type input "[Sr Club] Grand Rapids Wins 1st-Ever DI Match ([PERSON_NAME])"
click at [714, 550] on span "Save" at bounding box center [719, 551] width 44 height 17
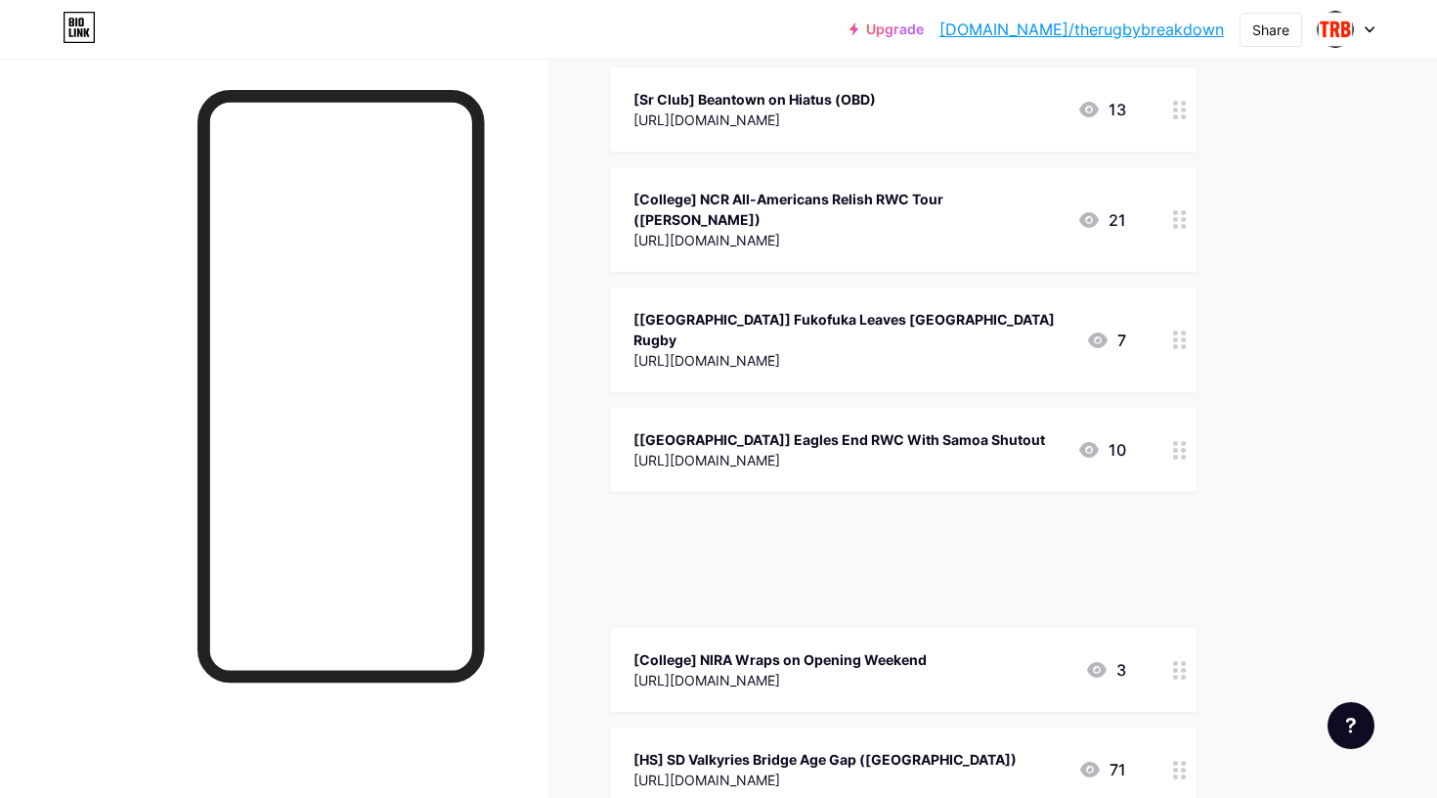
scroll to position [341, 0]
